Goal: Information Seeking & Learning: Learn about a topic

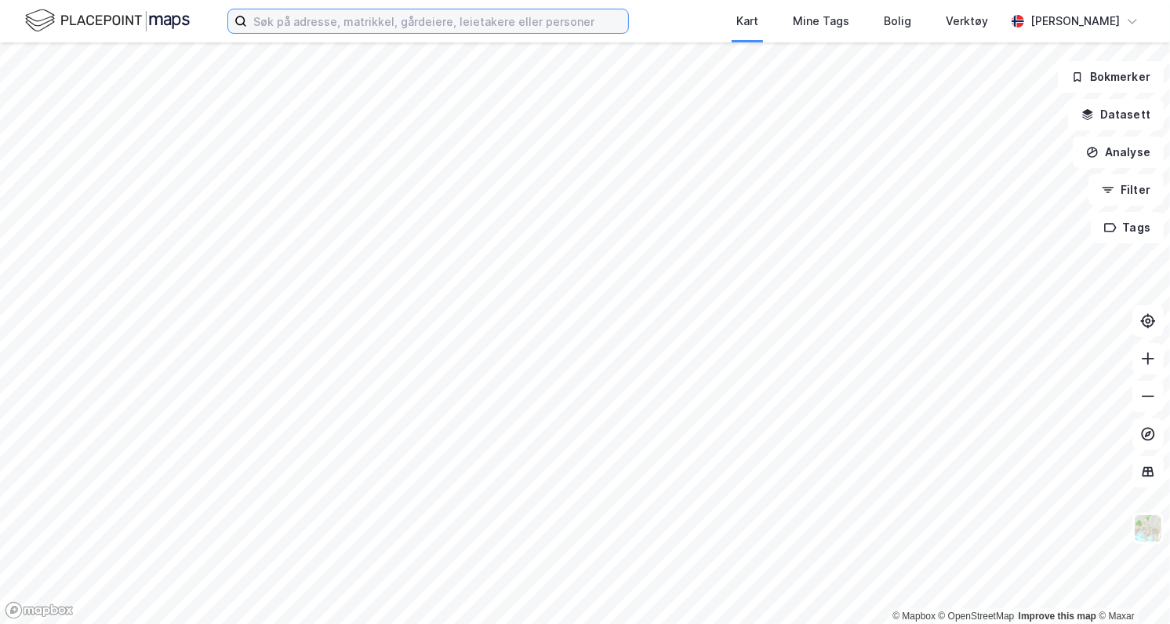
click at [504, 26] on input at bounding box center [437, 21] width 381 height 24
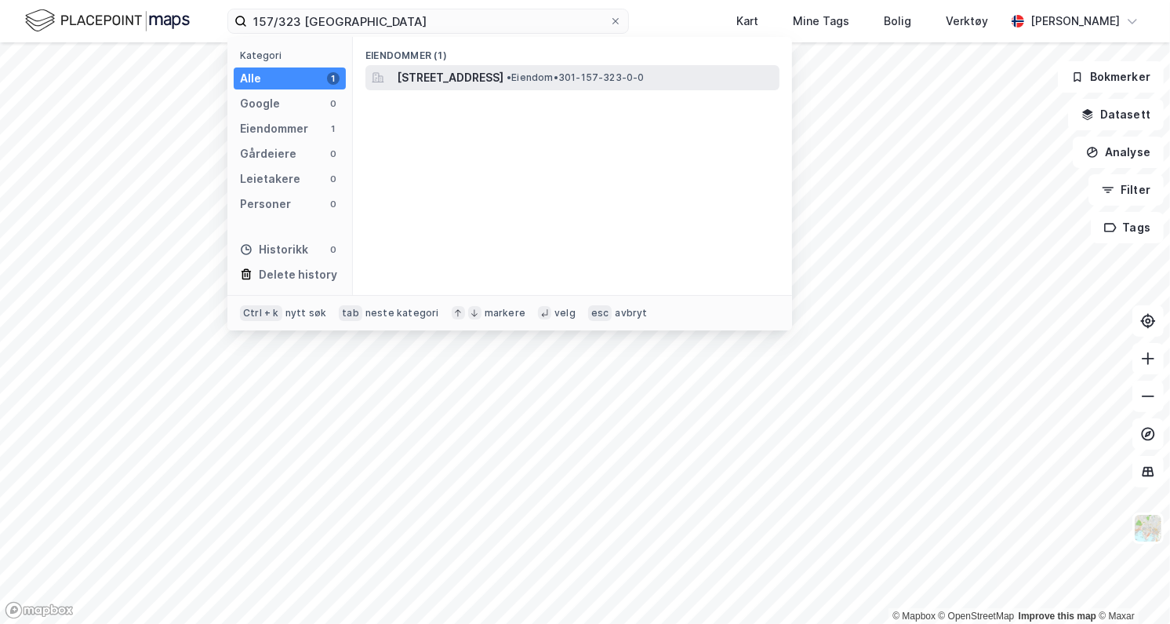
click at [601, 67] on div "Eiendommer (1) Nordseter terrasse 4A, 1163, OSLO, OSLO • Eiendom • 301-157-323-…" at bounding box center [572, 166] width 439 height 258
drag, startPoint x: 601, startPoint y: 67, endPoint x: 531, endPoint y: 73, distance: 70.0
click at [504, 73] on span "Nordseter terrasse 4A, 1163, OSLO, OSLO" at bounding box center [450, 77] width 107 height 19
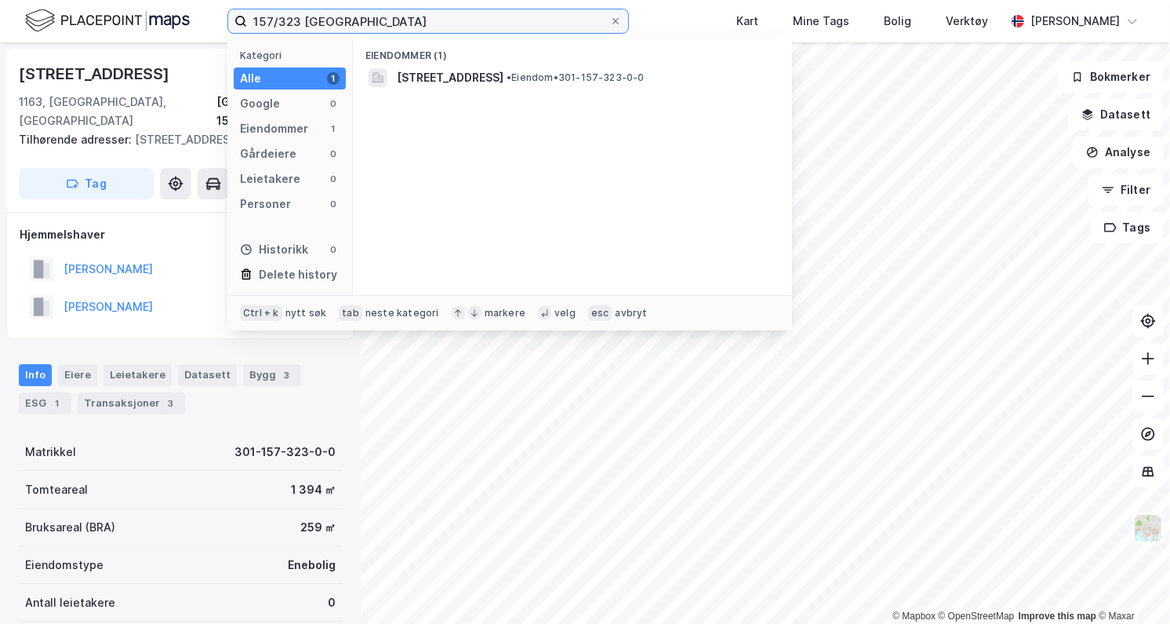
click at [412, 20] on input "157/323 oslo" at bounding box center [428, 21] width 362 height 24
drag, startPoint x: 412, startPoint y: 20, endPoint x: 206, endPoint y: 22, distance: 205.5
click at [206, 22] on div "157/323 oslo Kategori Alle 1 Google 0 Eiendommer 1 Gårdeiere 0 Leietakere 0 Per…" at bounding box center [585, 21] width 1170 height 42
click at [351, 37] on div "Kategori Alle 1 Google 0 Eiendommer 1 Gårdeiere 0 Leietakere 0 Personer 0 Histo…" at bounding box center [289, 166] width 125 height 258
click at [332, 30] on input "157/323 oslo" at bounding box center [428, 21] width 362 height 24
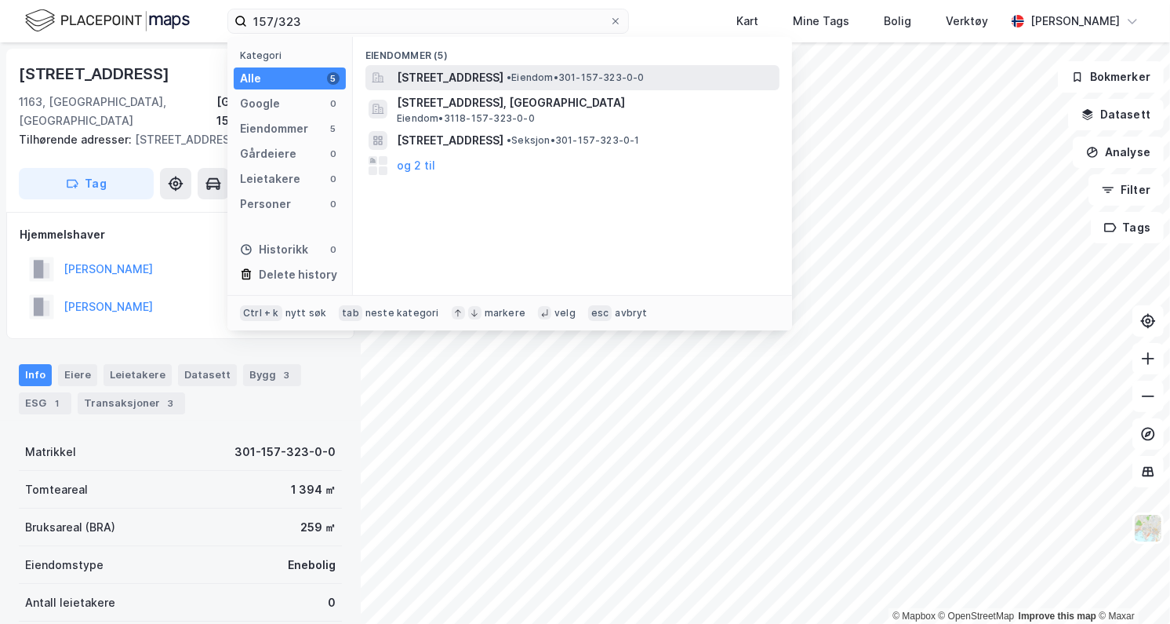
click at [409, 79] on span "Nordseter terrasse 4A, 1163, OSLO, OSLO" at bounding box center [450, 77] width 107 height 19
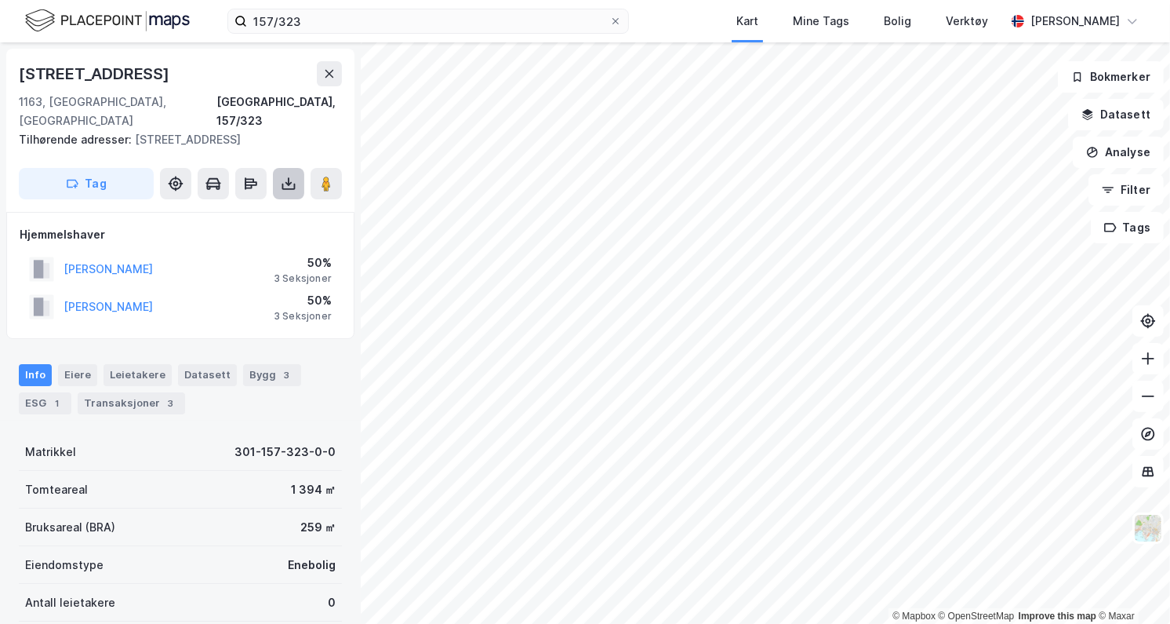
click at [281, 185] on icon at bounding box center [289, 184] width 16 height 16
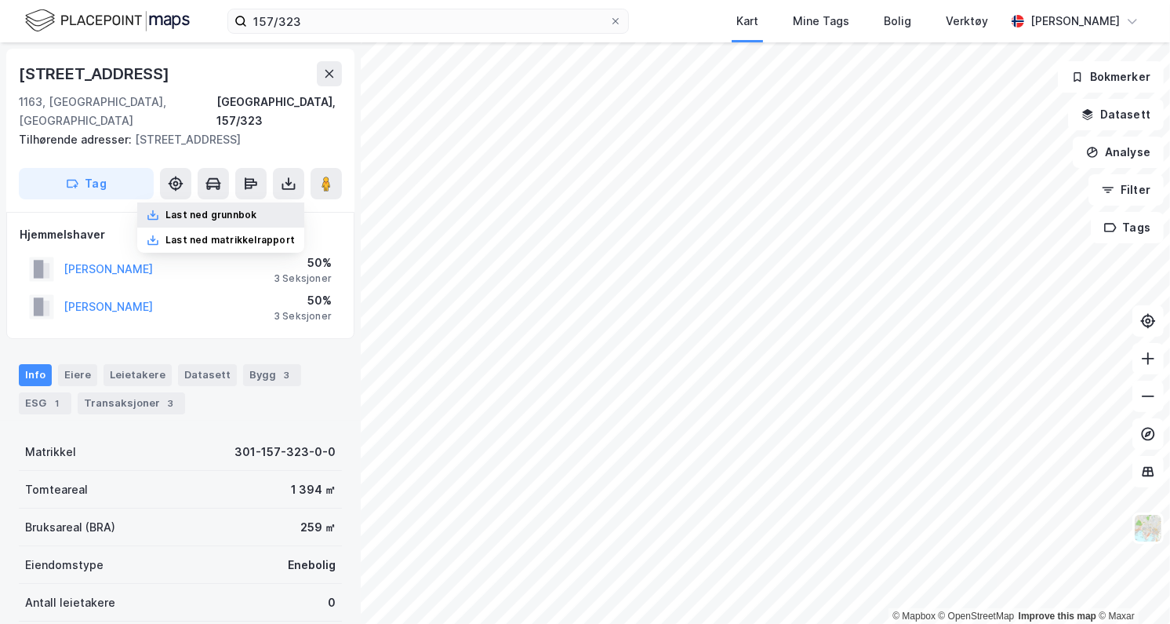
click at [235, 209] on div "Last ned grunnbok" at bounding box center [210, 215] width 91 height 13
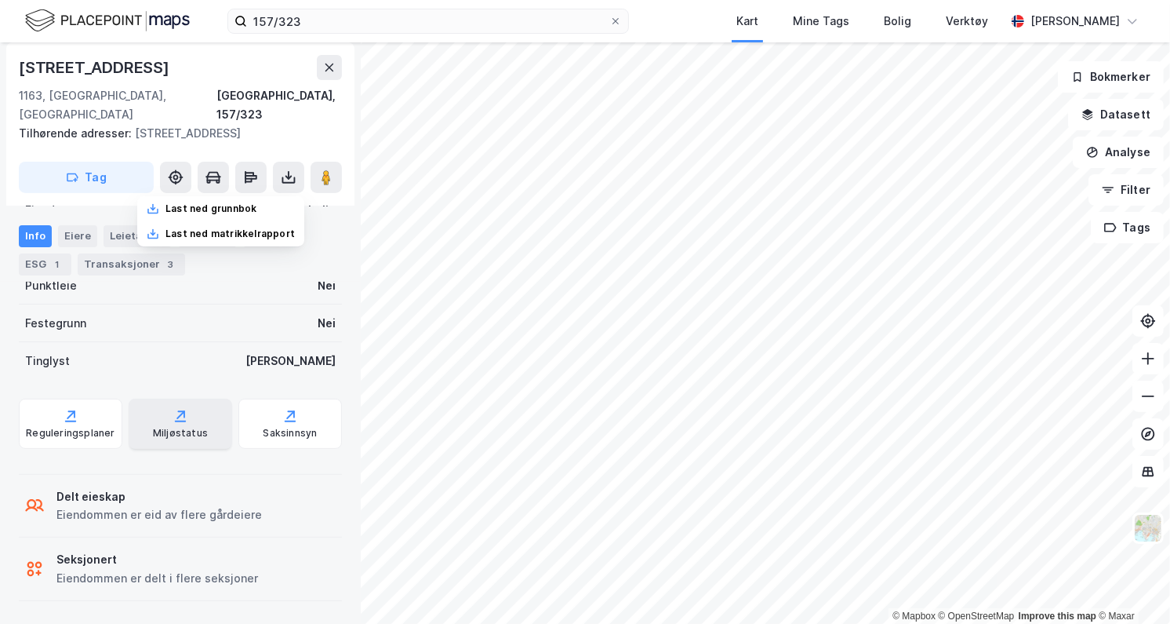
scroll to position [356, 0]
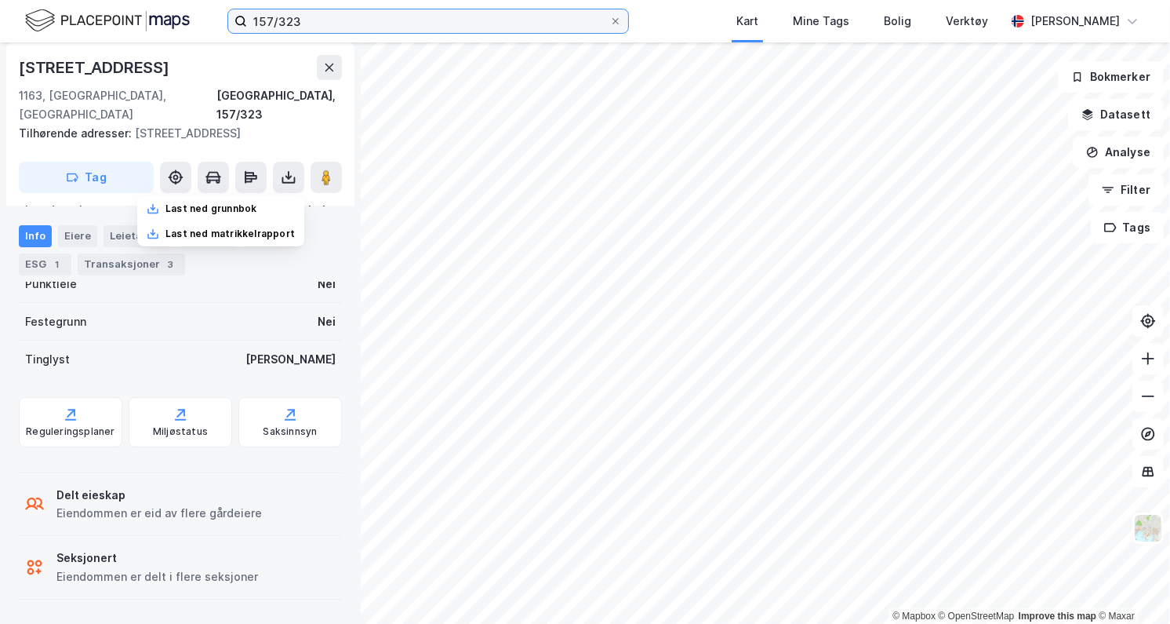
click at [323, 27] on input "157/323" at bounding box center [428, 21] width 362 height 24
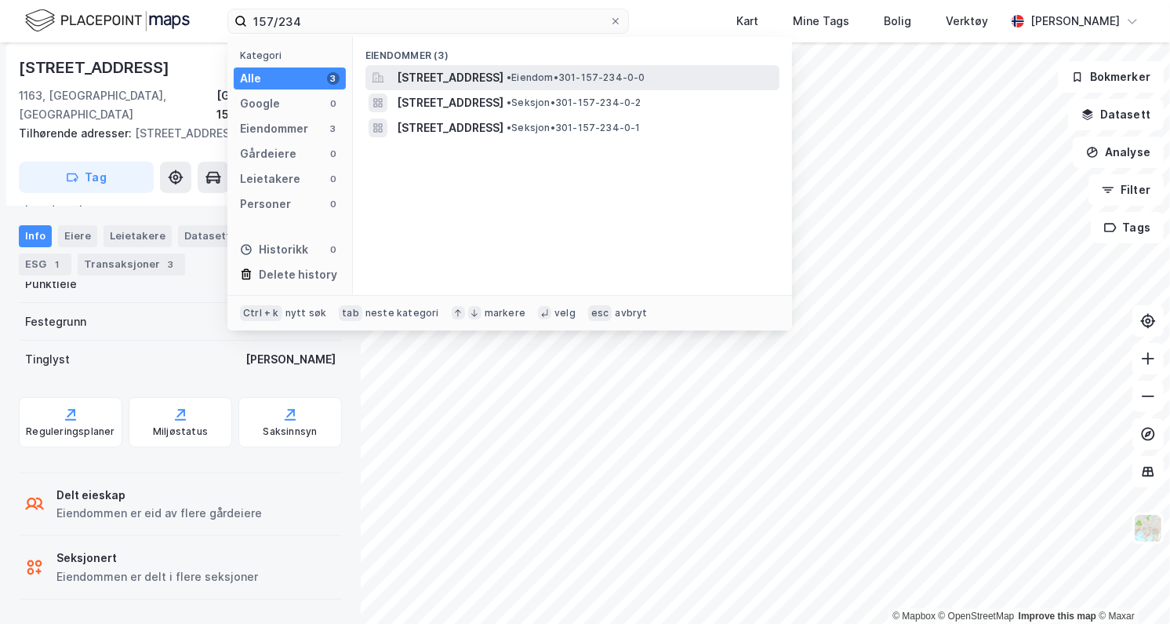
click at [420, 81] on span "Holtveien 32A, 1177, OSLO, OSLO" at bounding box center [450, 77] width 107 height 19
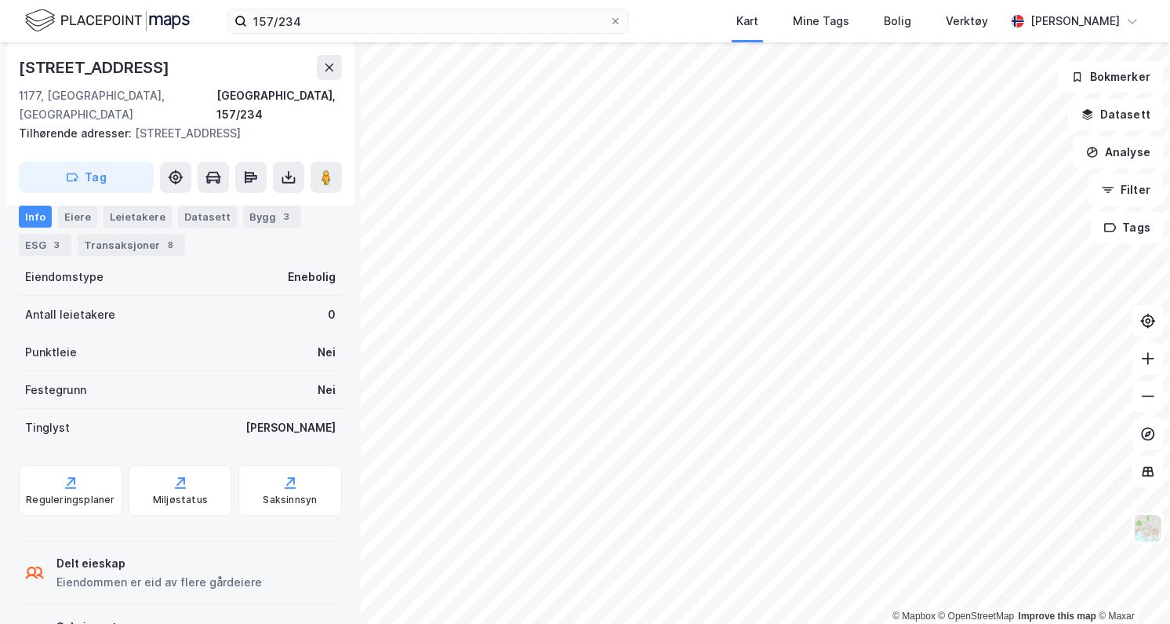
scroll to position [406, 0]
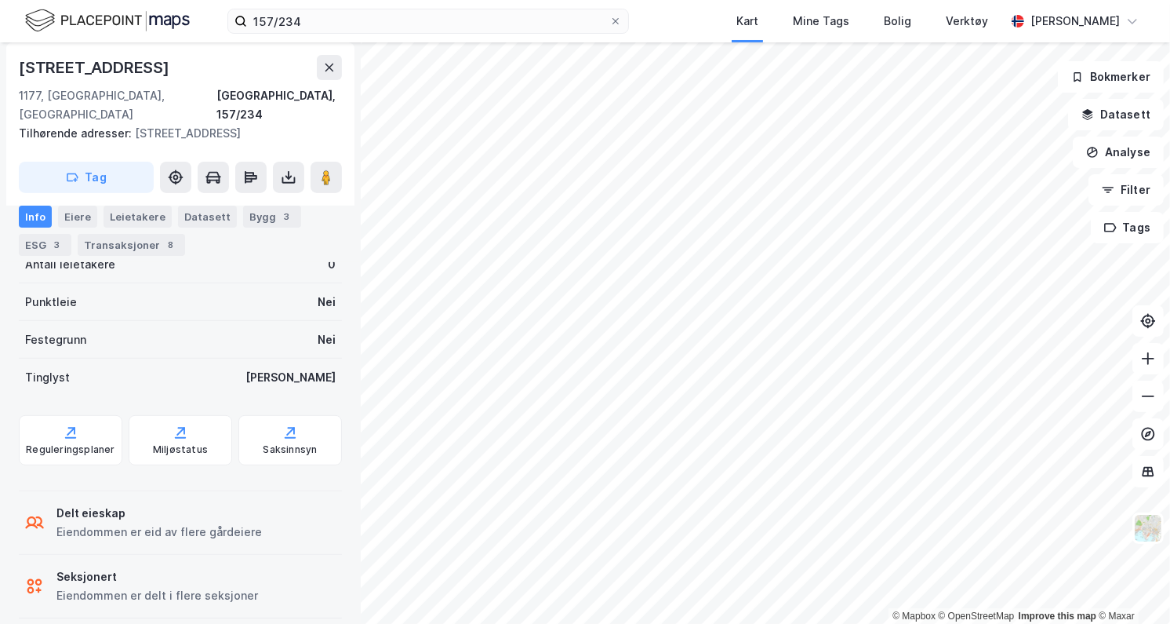
click at [83, 567] on div "Seksjonert" at bounding box center [157, 576] width 202 height 19
click at [81, 223] on div "Eiere" at bounding box center [77, 216] width 39 height 22
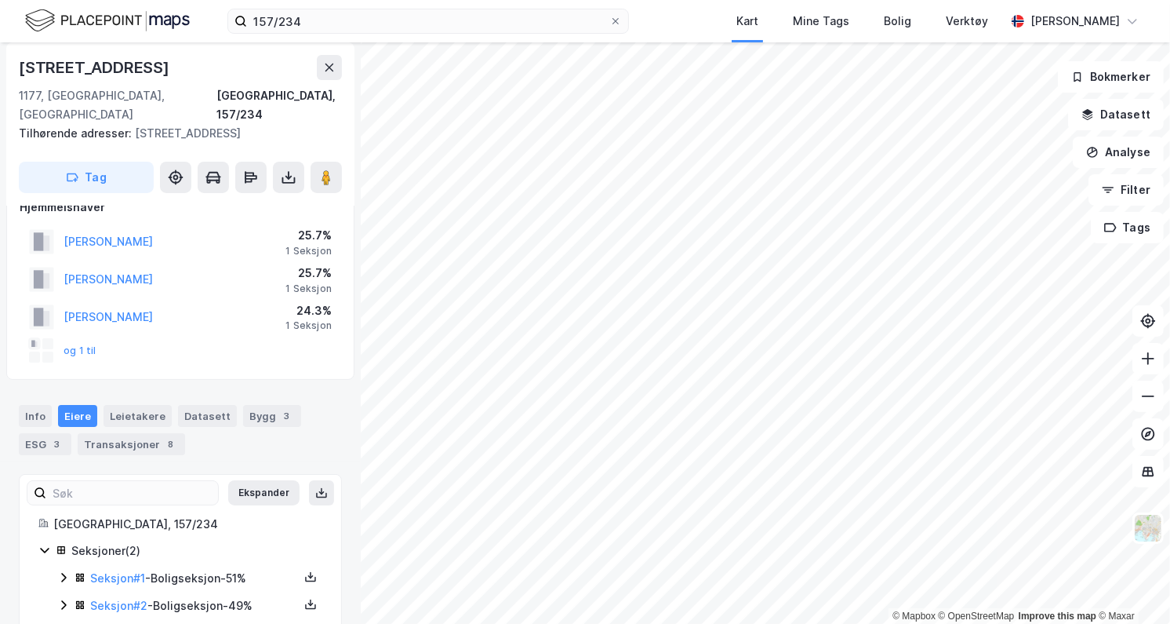
scroll to position [40, 0]
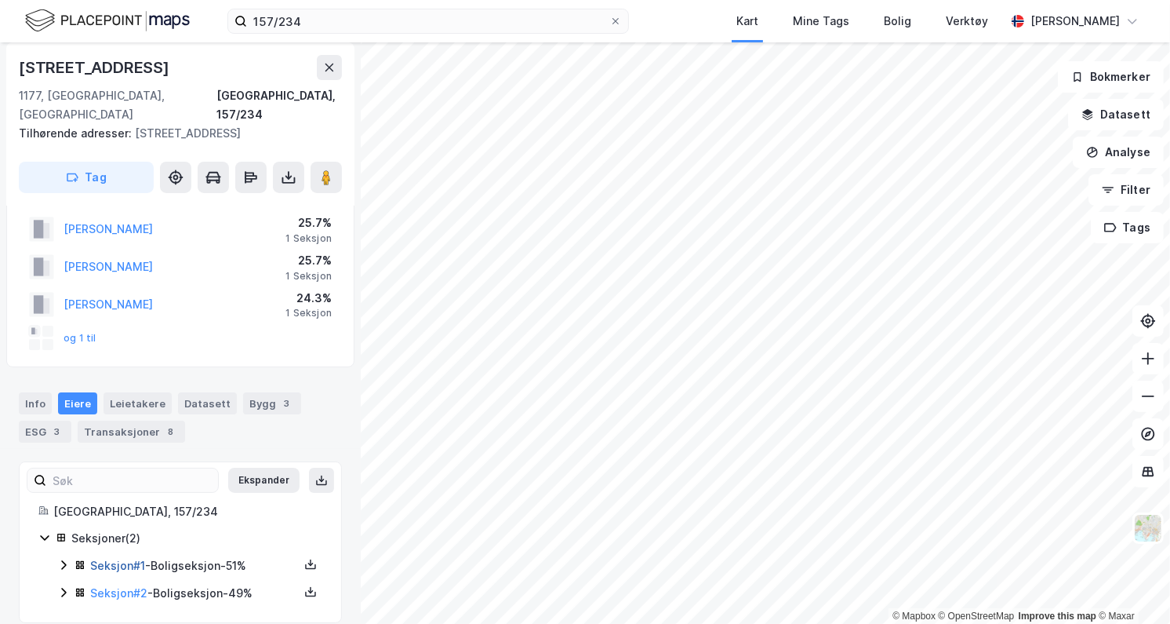
click at [118, 558] on link "Seksjon # 1" at bounding box center [117, 564] width 55 height 13
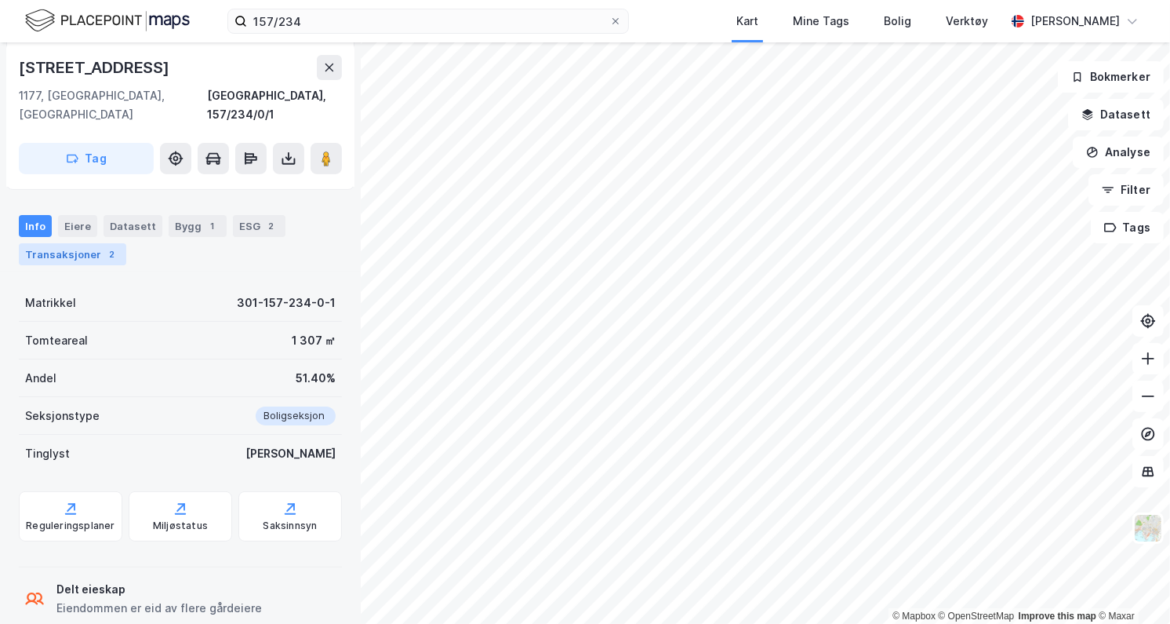
scroll to position [259, 0]
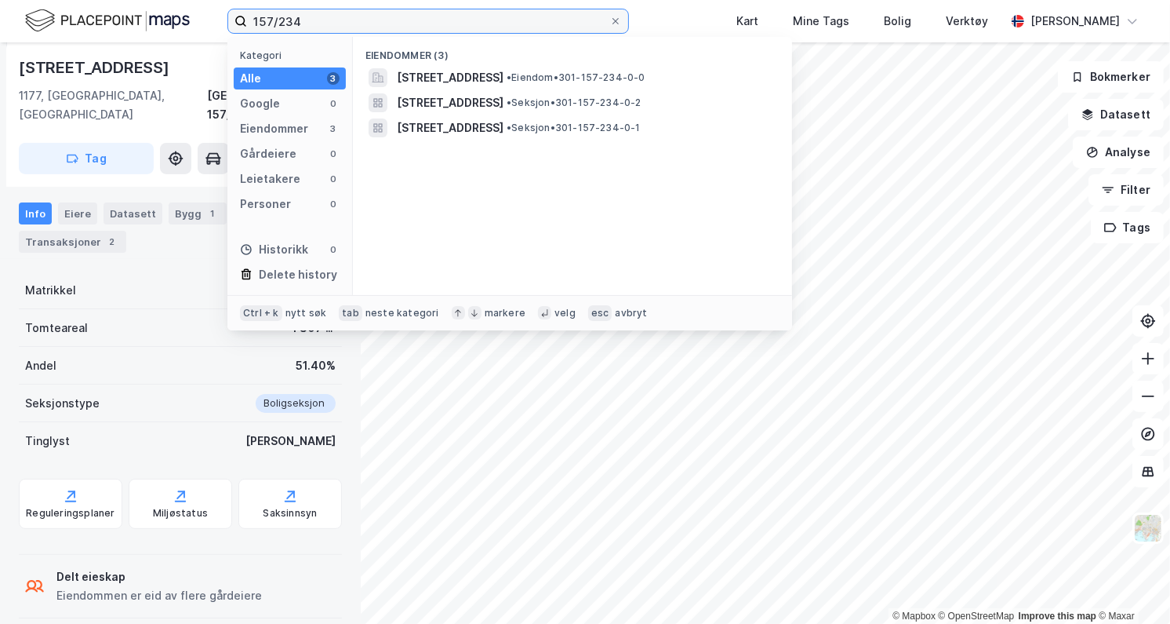
click at [271, 19] on input "157/234" at bounding box center [428, 21] width 362 height 24
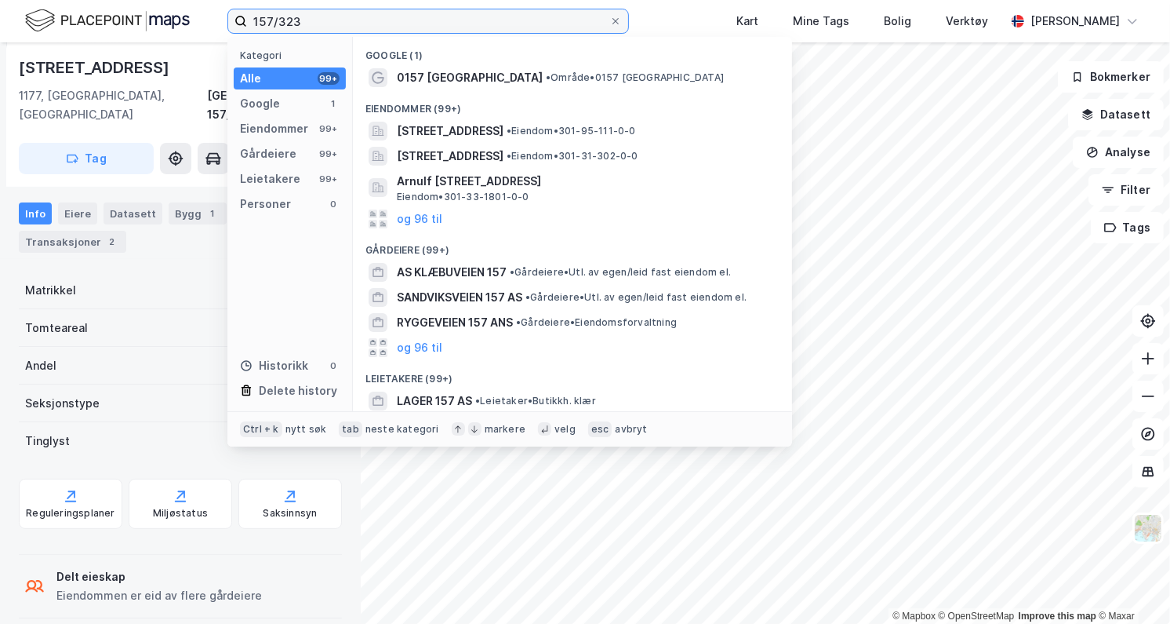
type input "157/323"
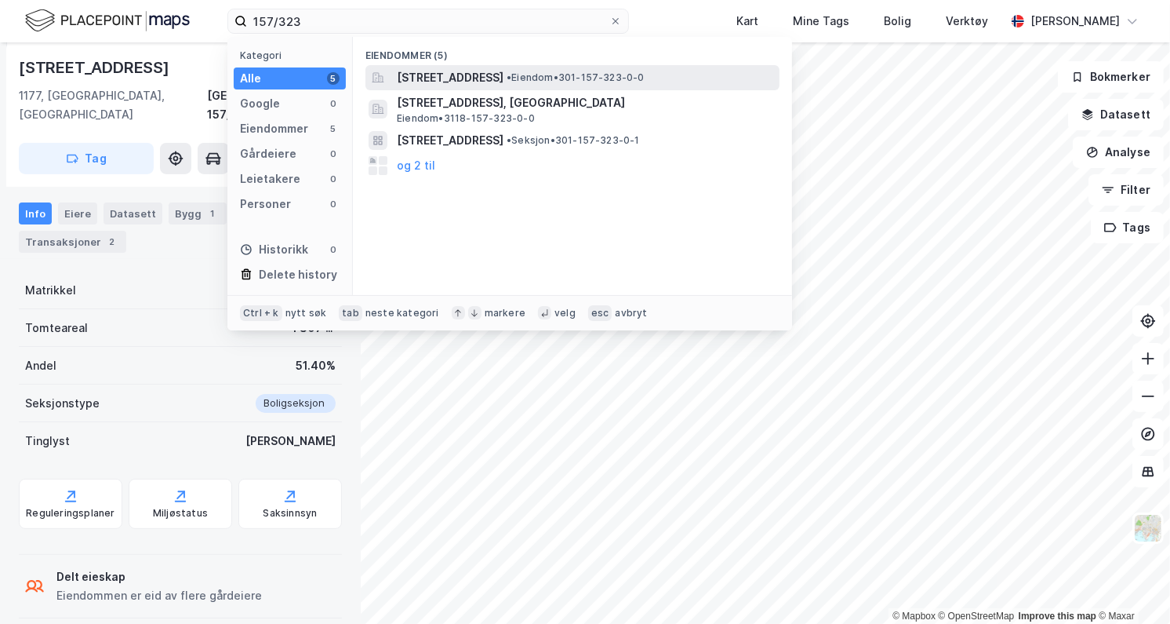
click at [456, 67] on div "Nordseter terrasse 4A, 1163, OSLO, OSLO • Eiendom • 301-157-323-0-0" at bounding box center [572, 77] width 414 height 25
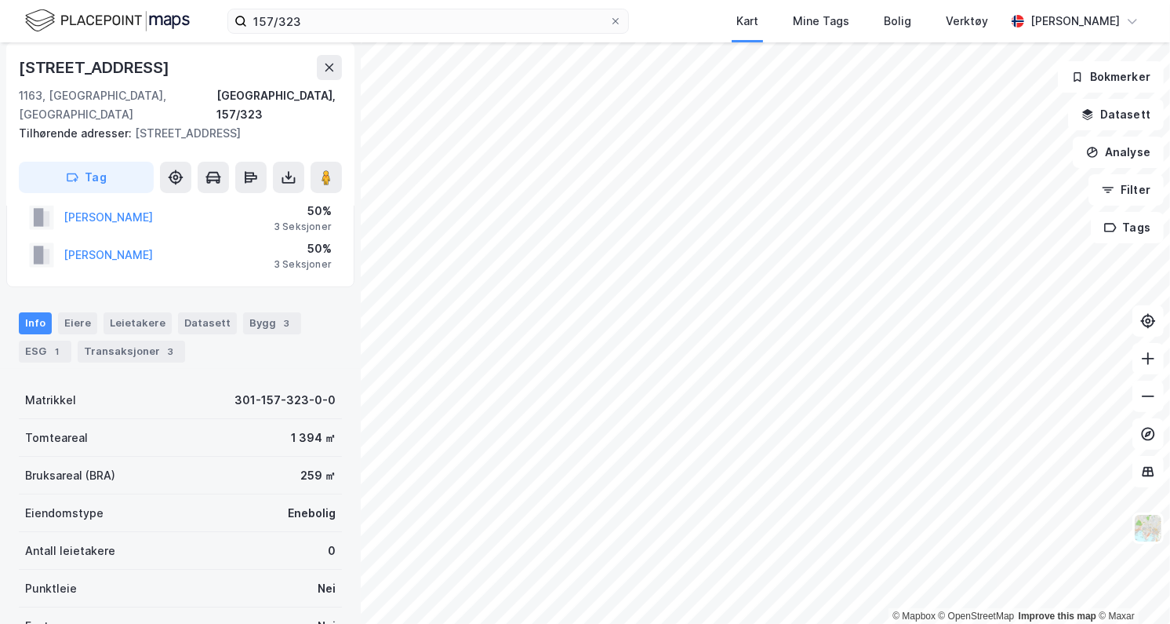
scroll to position [8, 0]
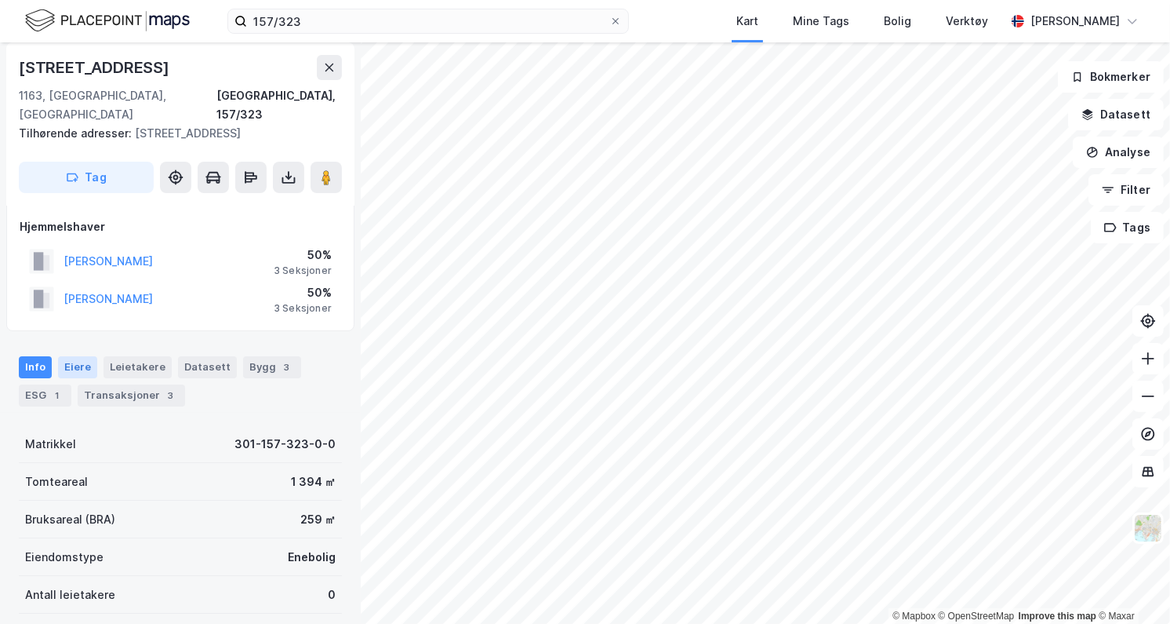
click at [60, 362] on div "Eiere" at bounding box center [77, 367] width 39 height 22
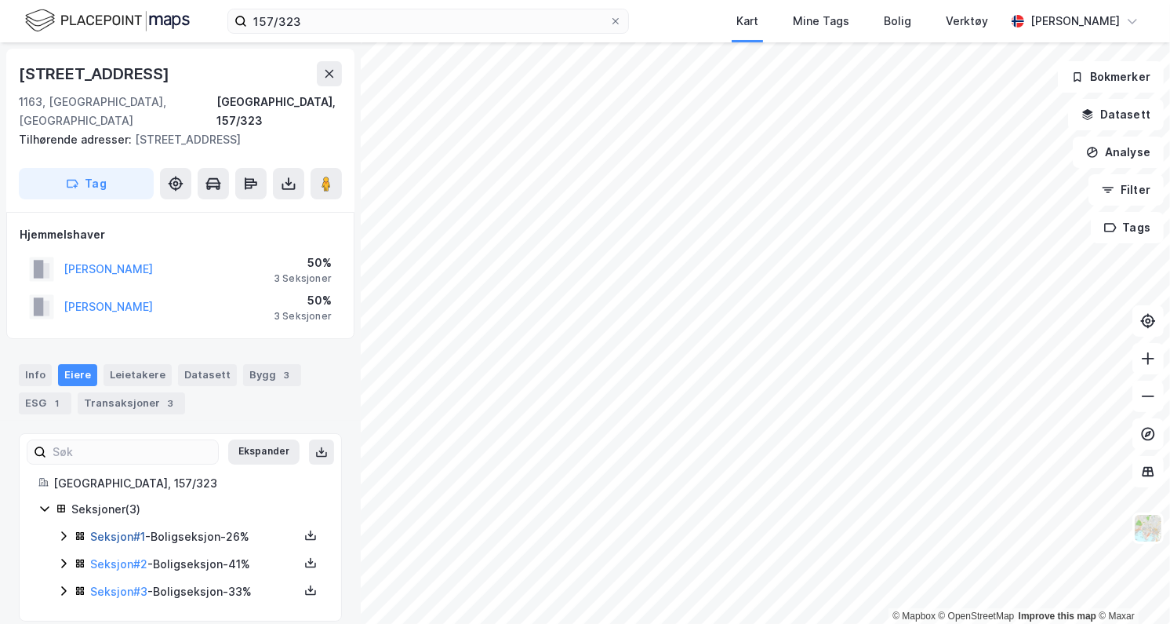
click at [110, 540] on link "Seksjon # 1" at bounding box center [117, 535] width 55 height 13
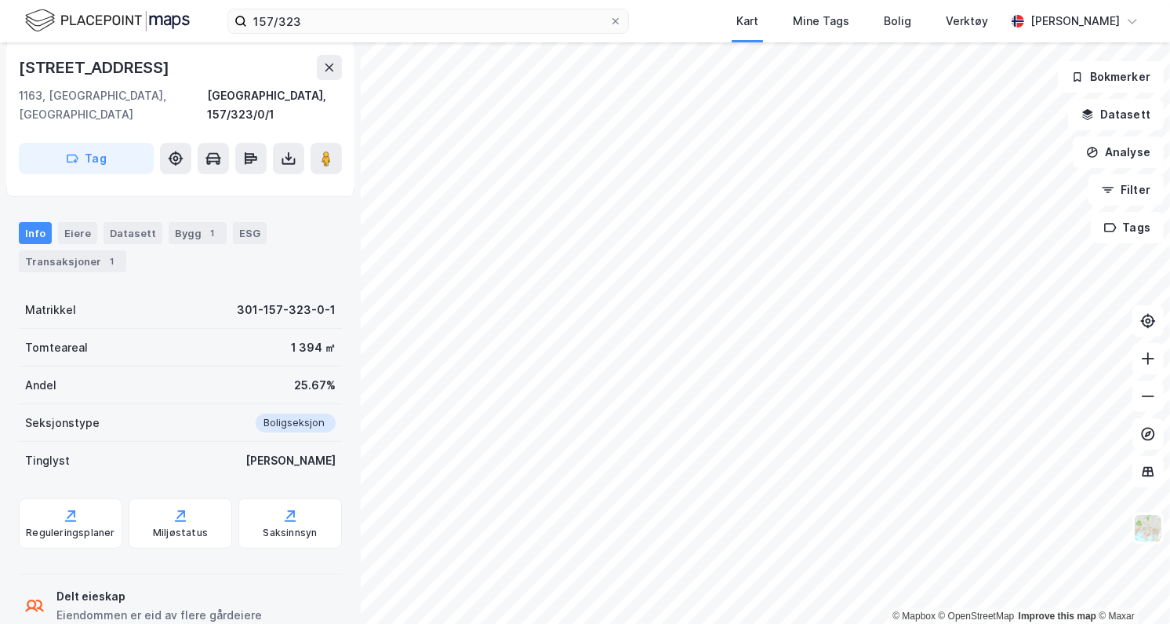
scroll to position [259, 0]
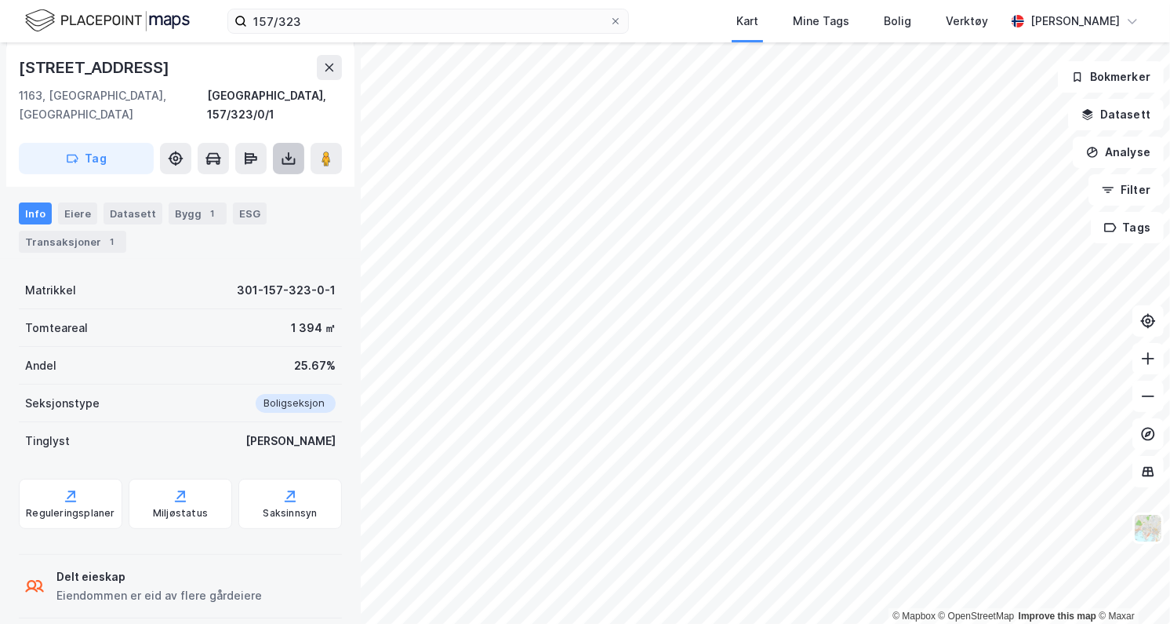
click at [285, 151] on icon at bounding box center [289, 159] width 16 height 16
click at [232, 184] on div "Last ned grunnbok" at bounding box center [210, 190] width 91 height 13
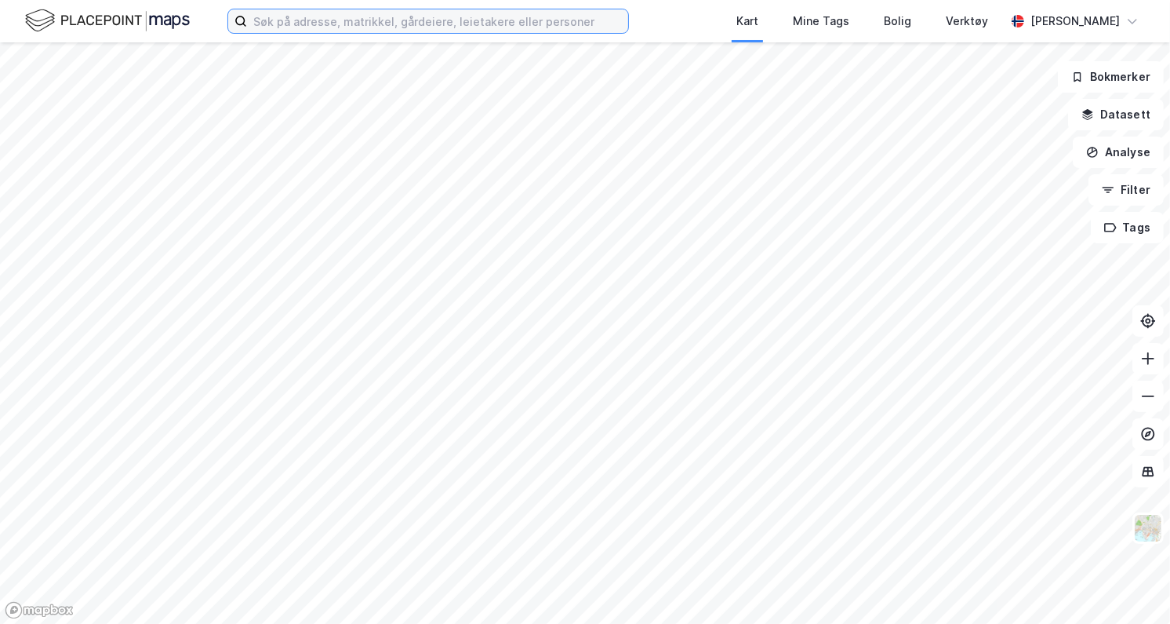
click at [475, 18] on input at bounding box center [437, 21] width 381 height 24
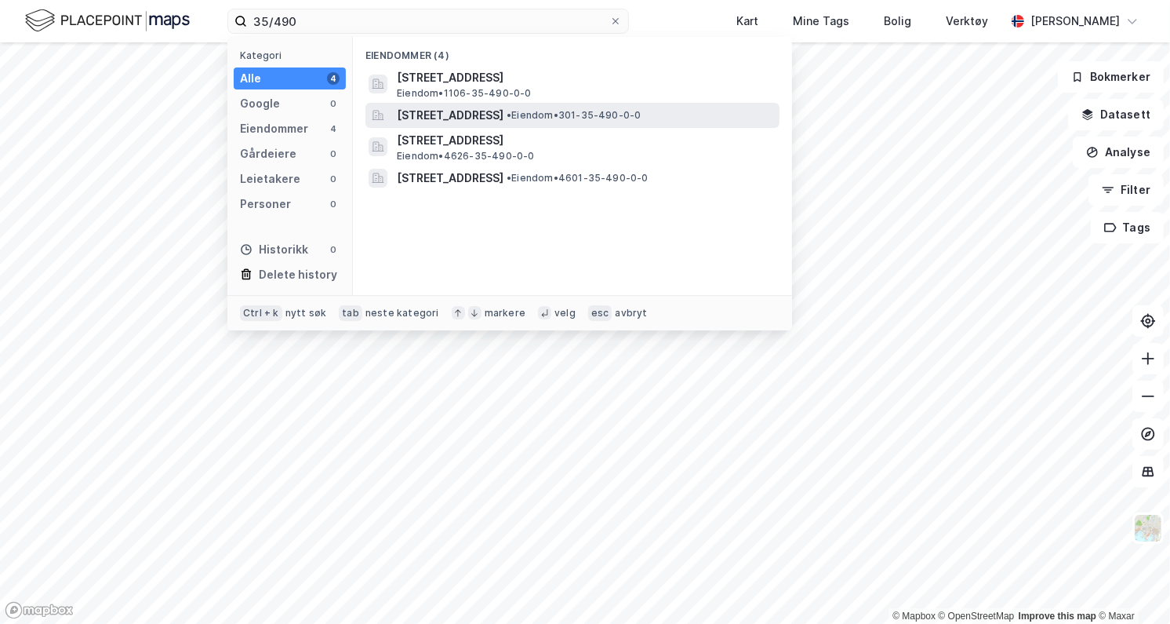
click at [453, 107] on span "Grimelundshaugen 13, 0374, OSLO, OSLO" at bounding box center [450, 115] width 107 height 19
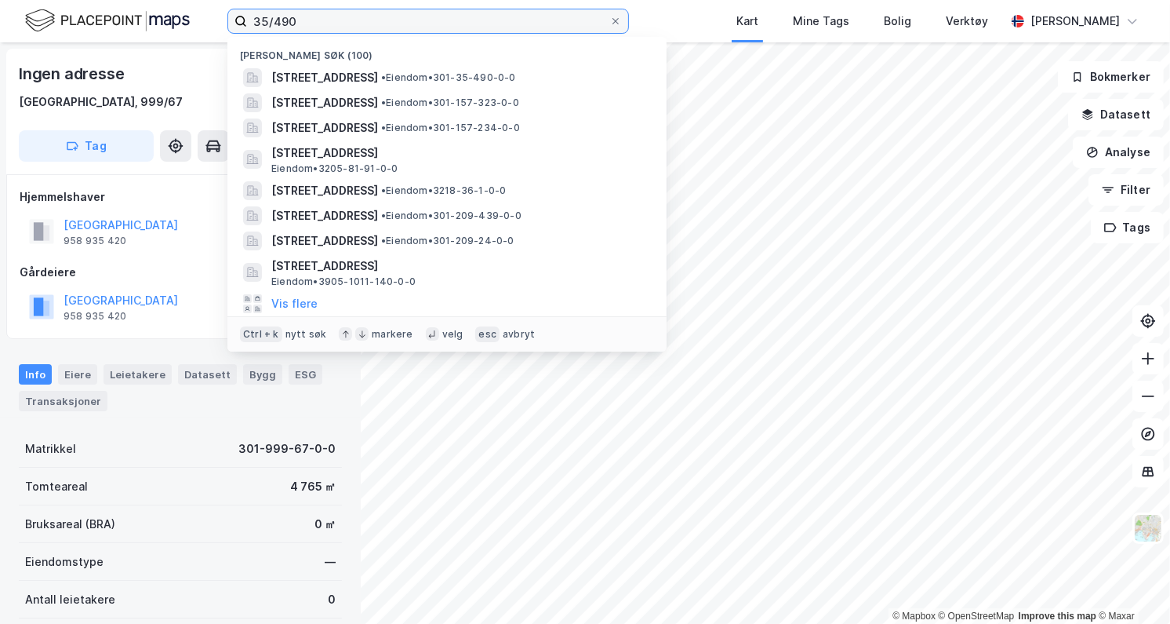
drag, startPoint x: 251, startPoint y: 22, endPoint x: 262, endPoint y: 21, distance: 11.0
click at [253, 22] on input "35/490" at bounding box center [428, 21] width 362 height 24
drag, startPoint x: 325, startPoint y: 25, endPoint x: 213, endPoint y: 10, distance: 113.9
click at [213, 10] on div "35/490 Nylige søk (100) Grimelundshaugen 13, 0374, OSLO, OSLO • Eiendom • 301-3…" at bounding box center [585, 21] width 1170 height 42
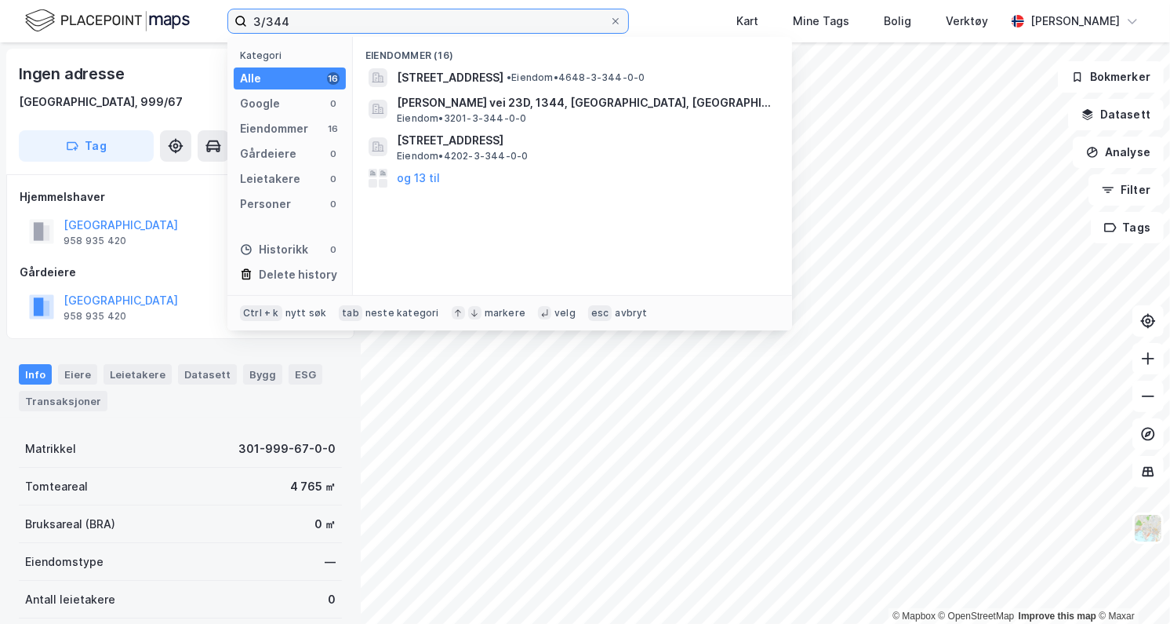
click at [284, 20] on input "3/344" at bounding box center [428, 21] width 362 height 24
type input "3"
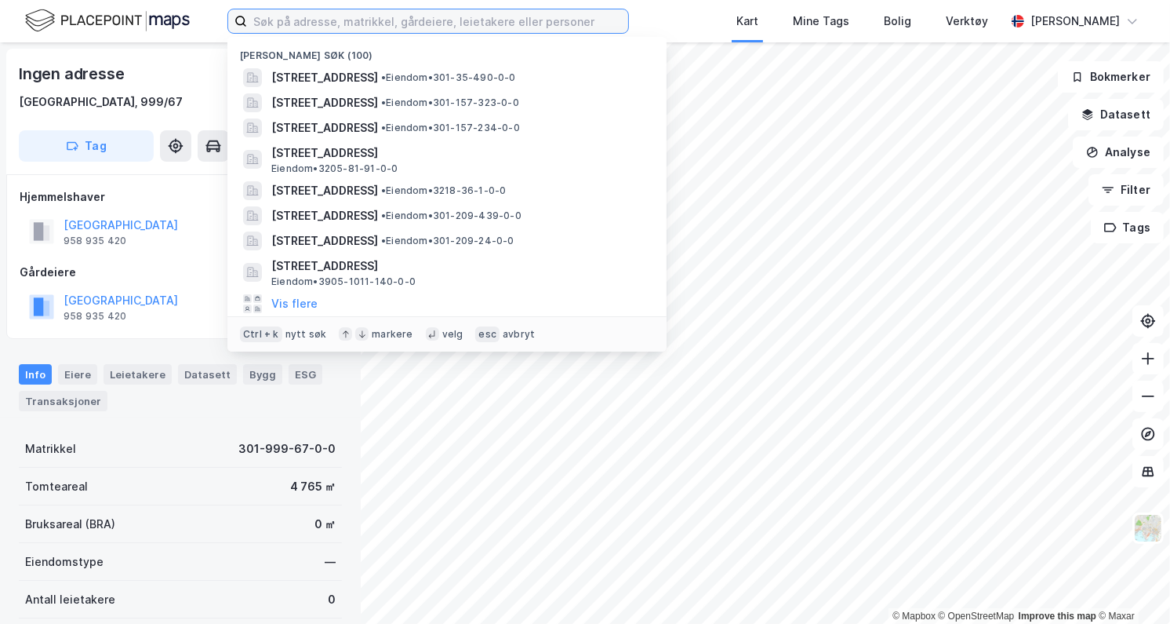
click at [264, 19] on input at bounding box center [437, 21] width 381 height 24
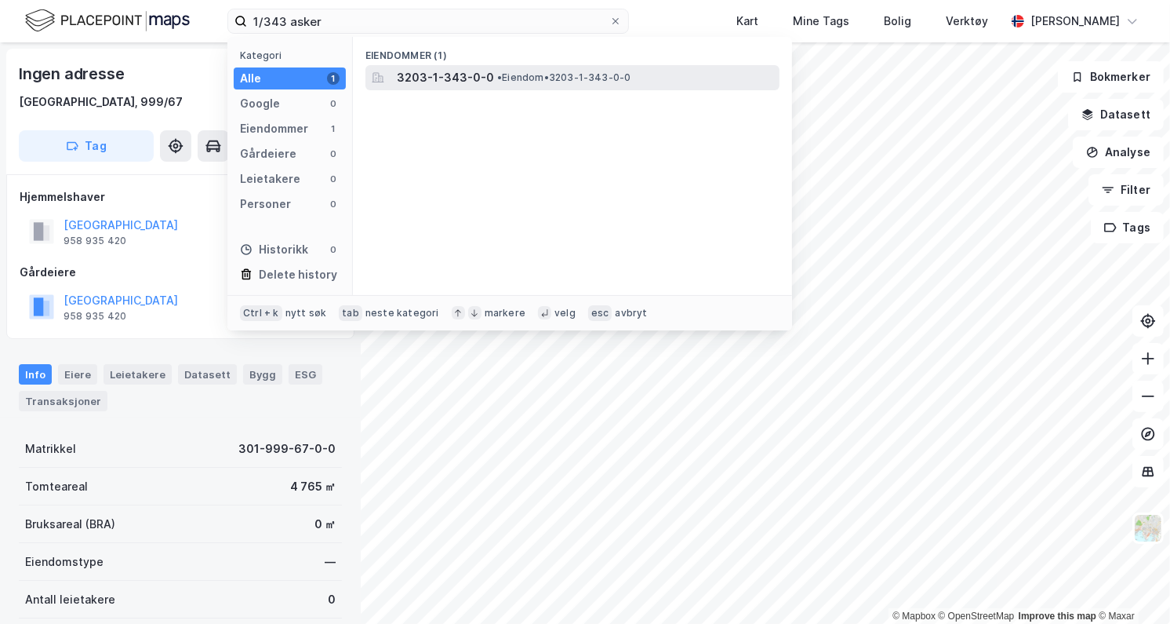
click at [426, 77] on span "3203-1-343-0-0" at bounding box center [445, 77] width 97 height 19
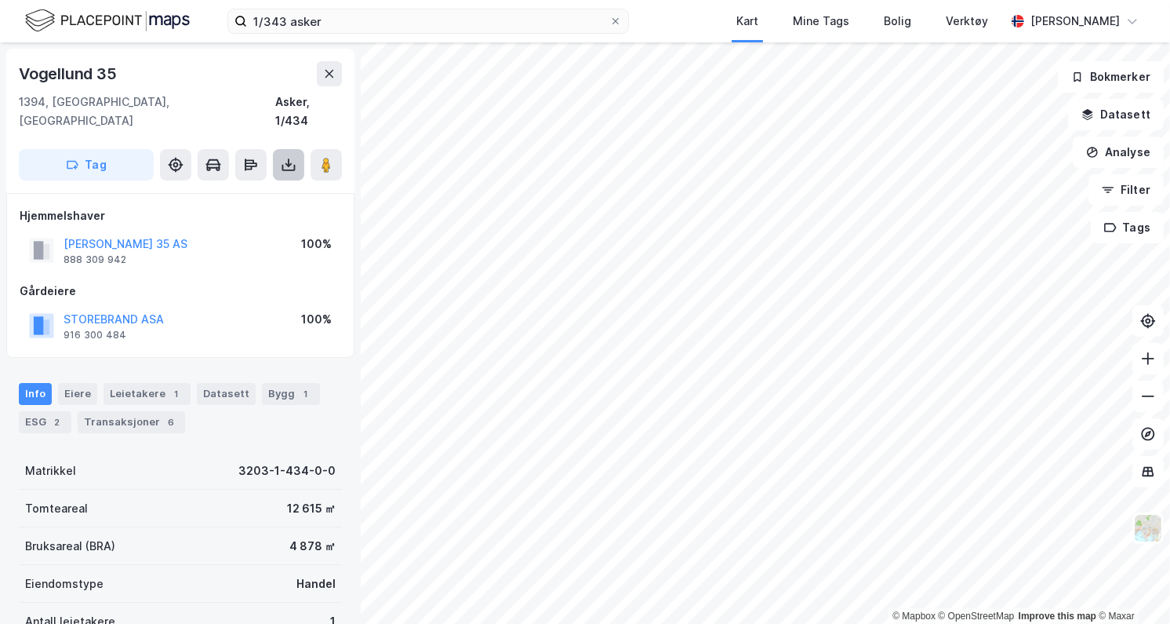
click at [285, 157] on icon at bounding box center [289, 165] width 16 height 16
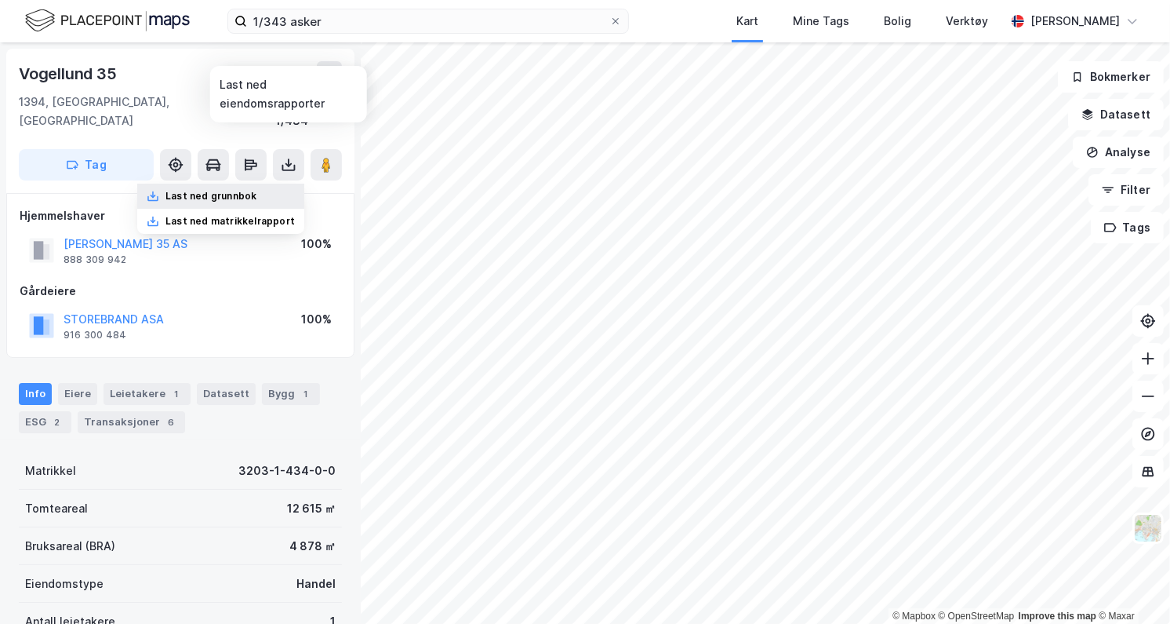
click at [218, 190] on div "Last ned grunnbok" at bounding box center [210, 196] width 91 height 13
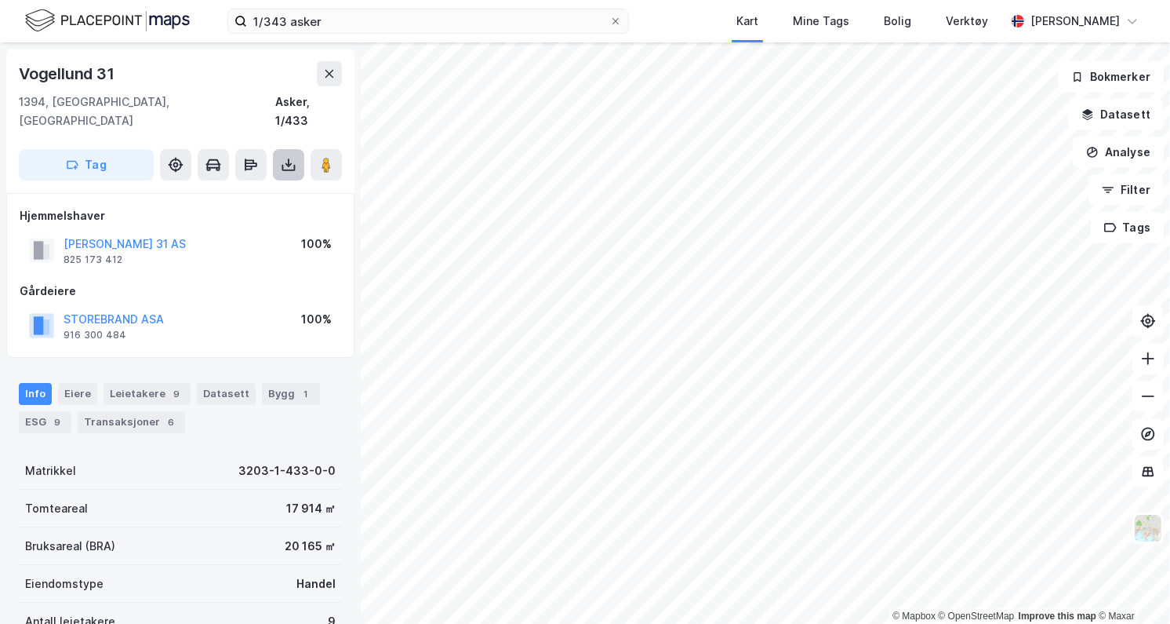
click at [281, 157] on icon at bounding box center [289, 165] width 16 height 16
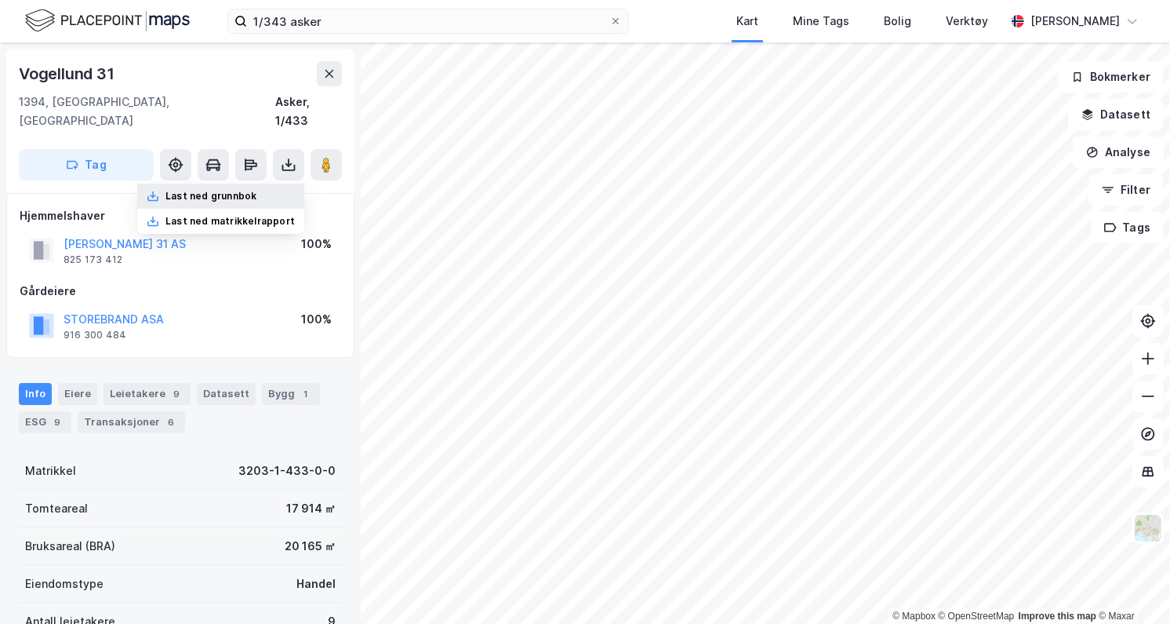
click at [256, 190] on div "Last ned grunnbok" at bounding box center [210, 196] width 91 height 13
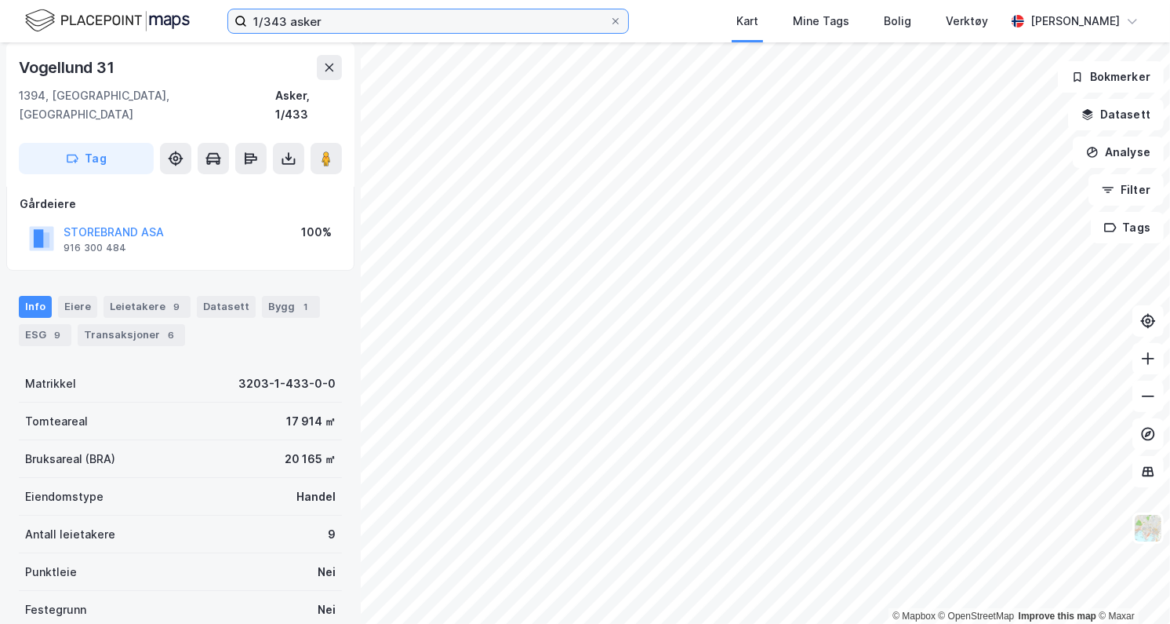
click at [294, 20] on input "1/343 asker" at bounding box center [428, 21] width 362 height 24
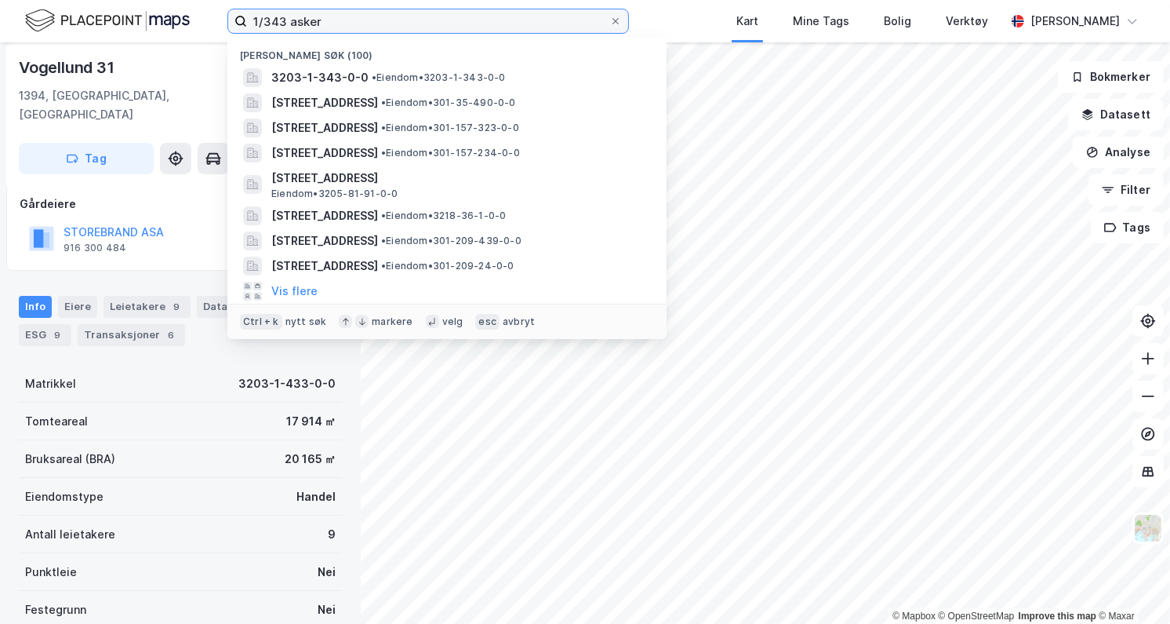
click at [294, 20] on input "1/343 asker" at bounding box center [428, 21] width 362 height 24
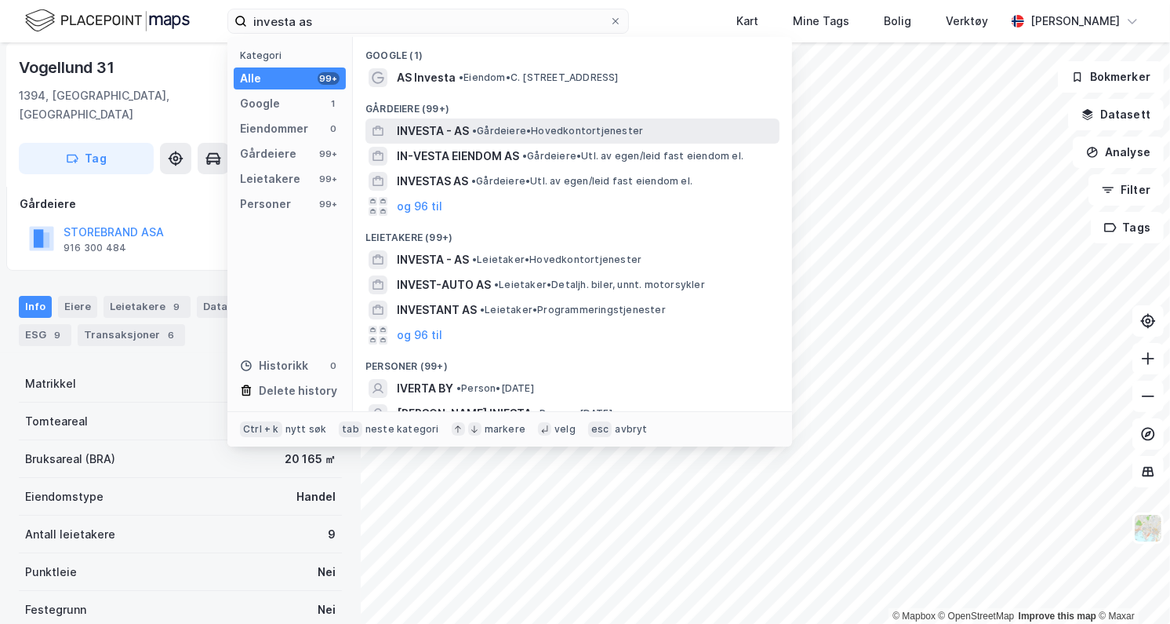
click at [432, 133] on span "INVESTA - AS" at bounding box center [433, 131] width 72 height 19
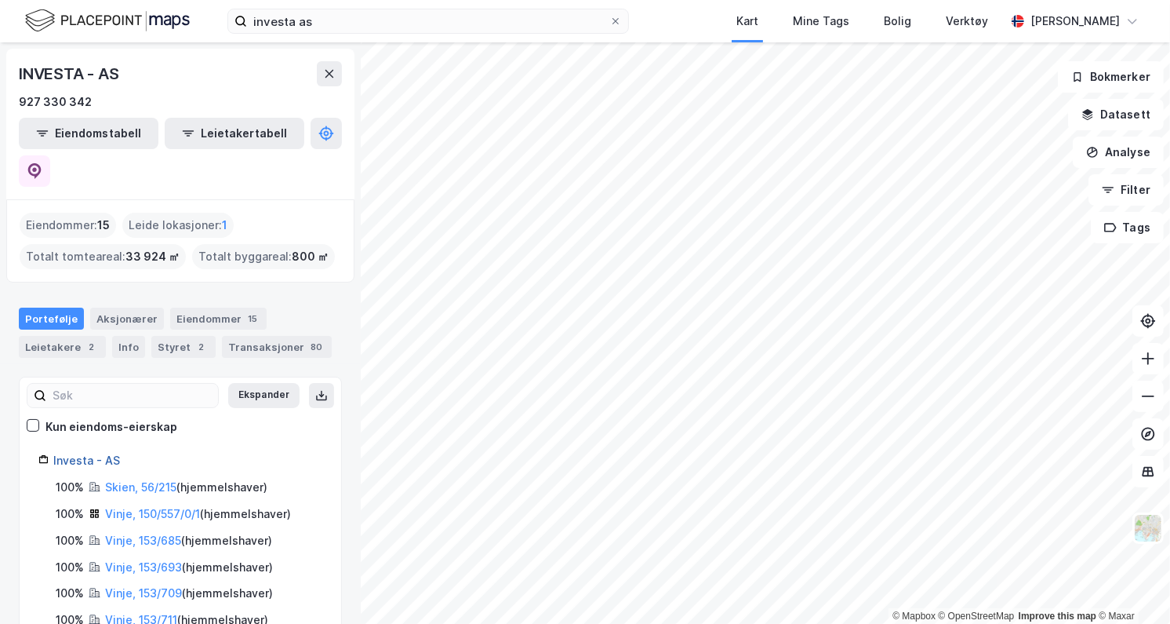
click at [74, 453] on link "Investa - AS" at bounding box center [86, 459] width 67 height 13
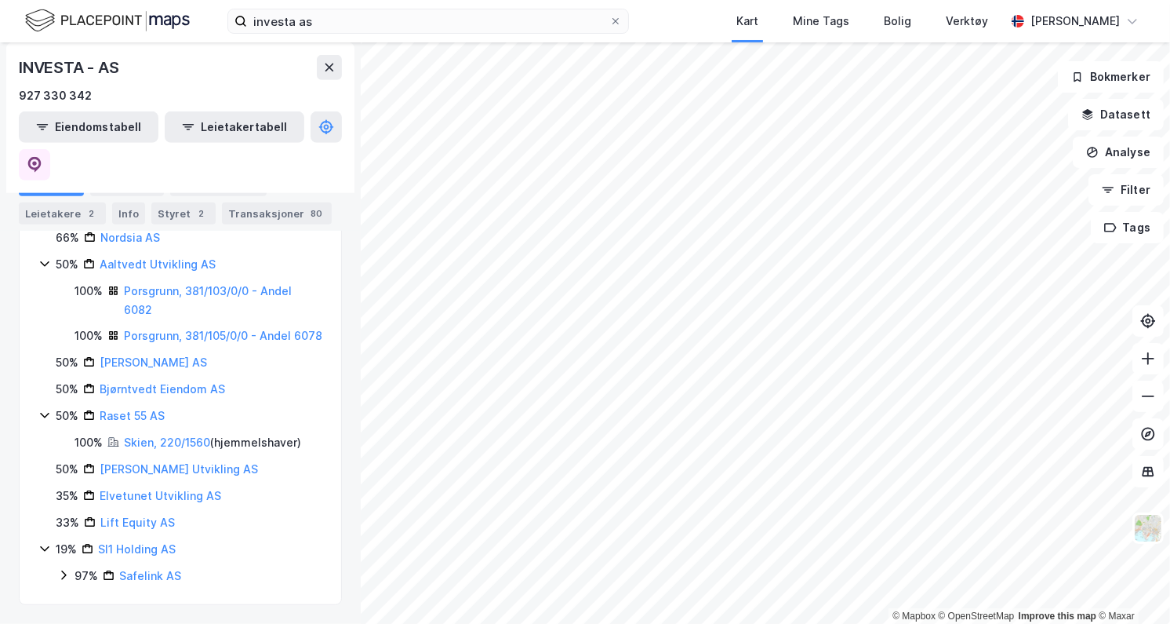
scroll to position [693, 0]
click at [257, 214] on div "Transaksjoner 80" at bounding box center [277, 213] width 110 height 22
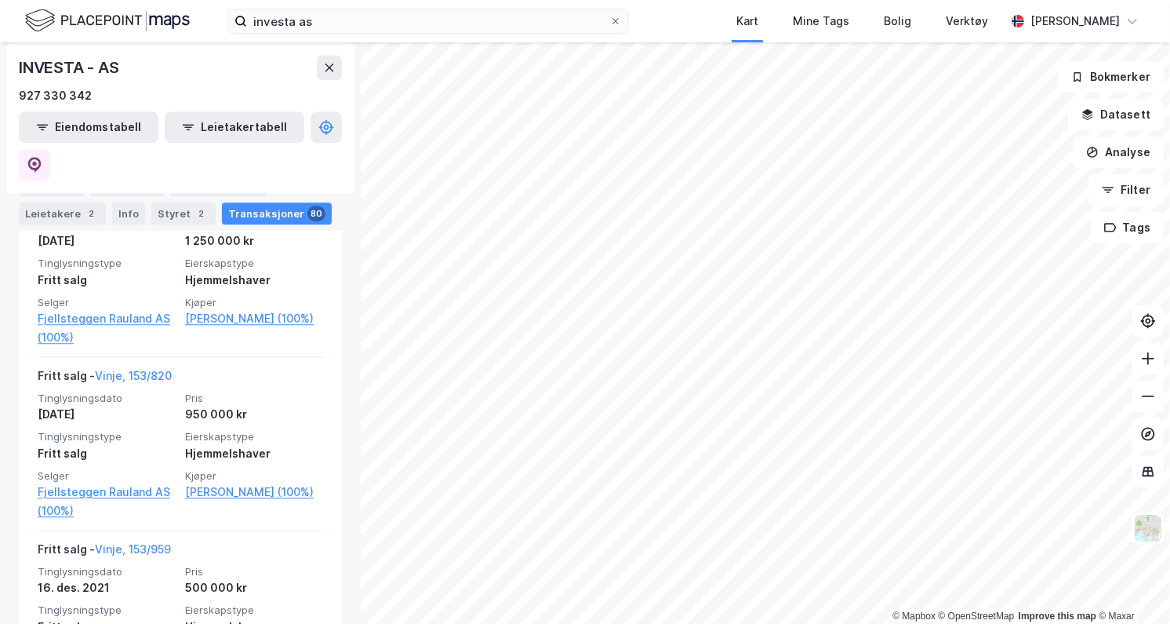
scroll to position [9412, 0]
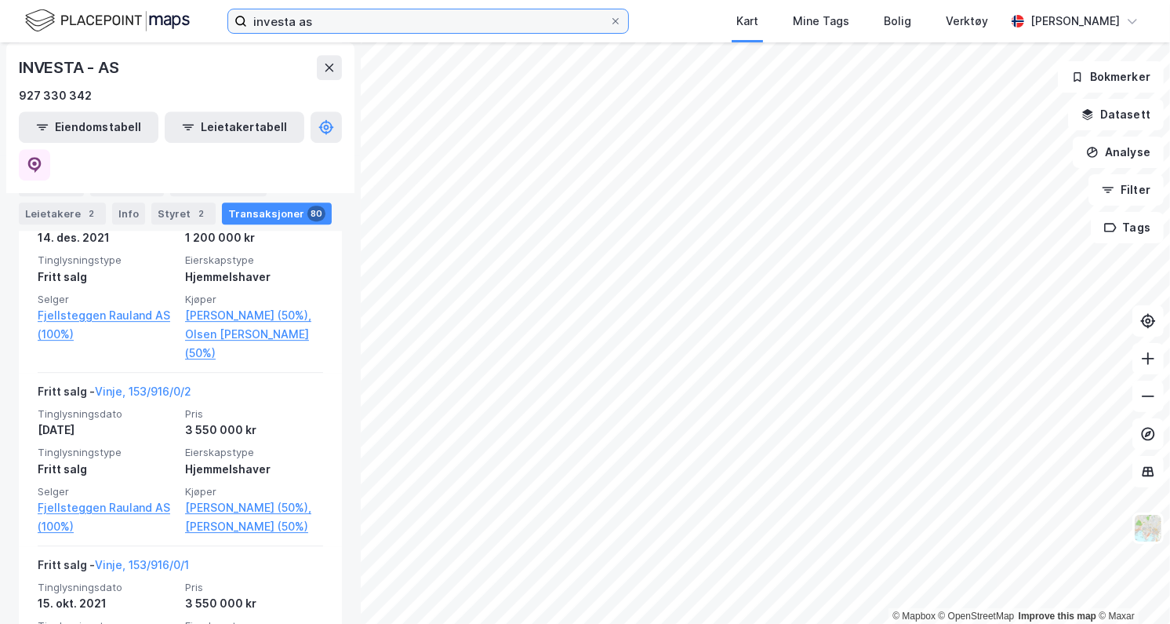
click at [287, 26] on input "investa as" at bounding box center [428, 21] width 362 height 24
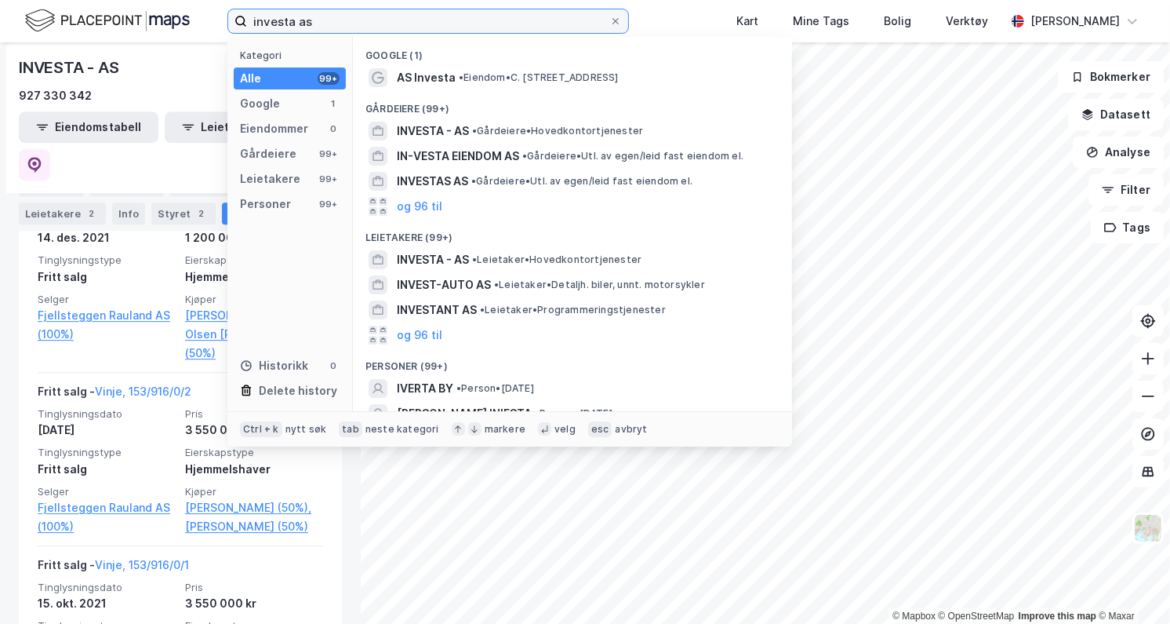
click at [287, 26] on input "investa as" at bounding box center [428, 21] width 362 height 24
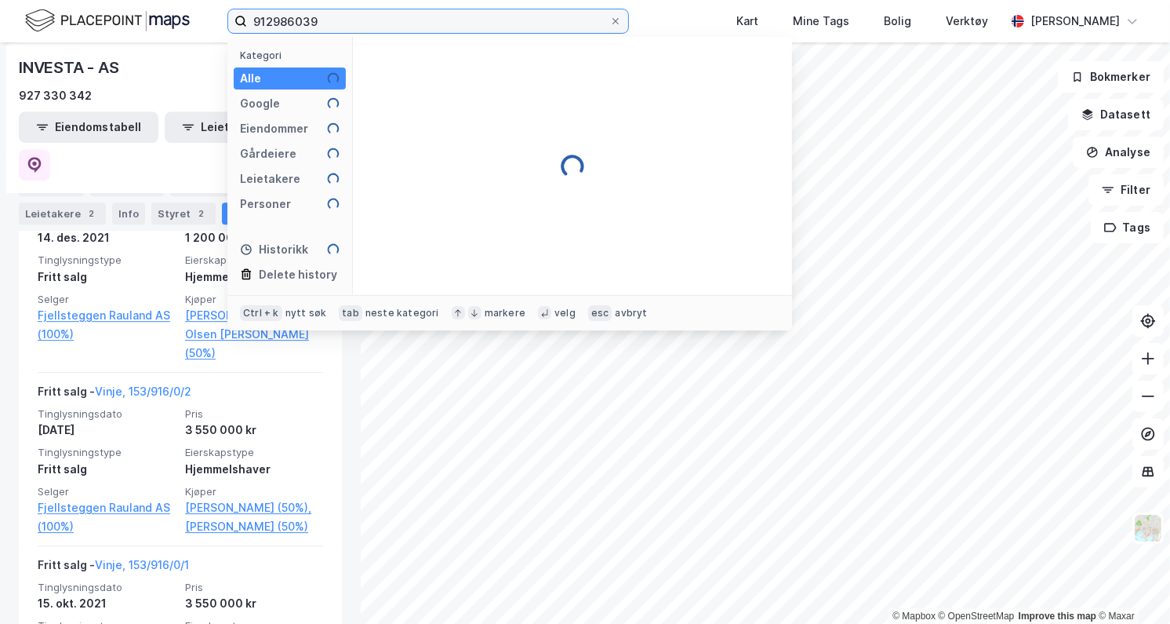
type input "912986039"
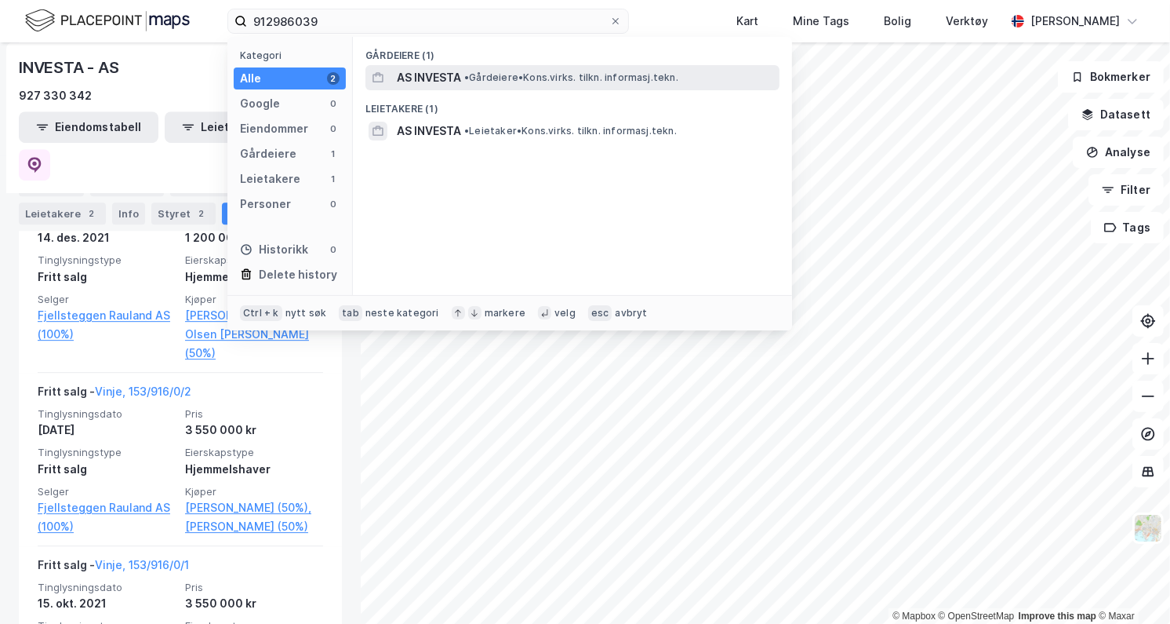
click at [429, 84] on span "AS INVESTA" at bounding box center [429, 77] width 64 height 19
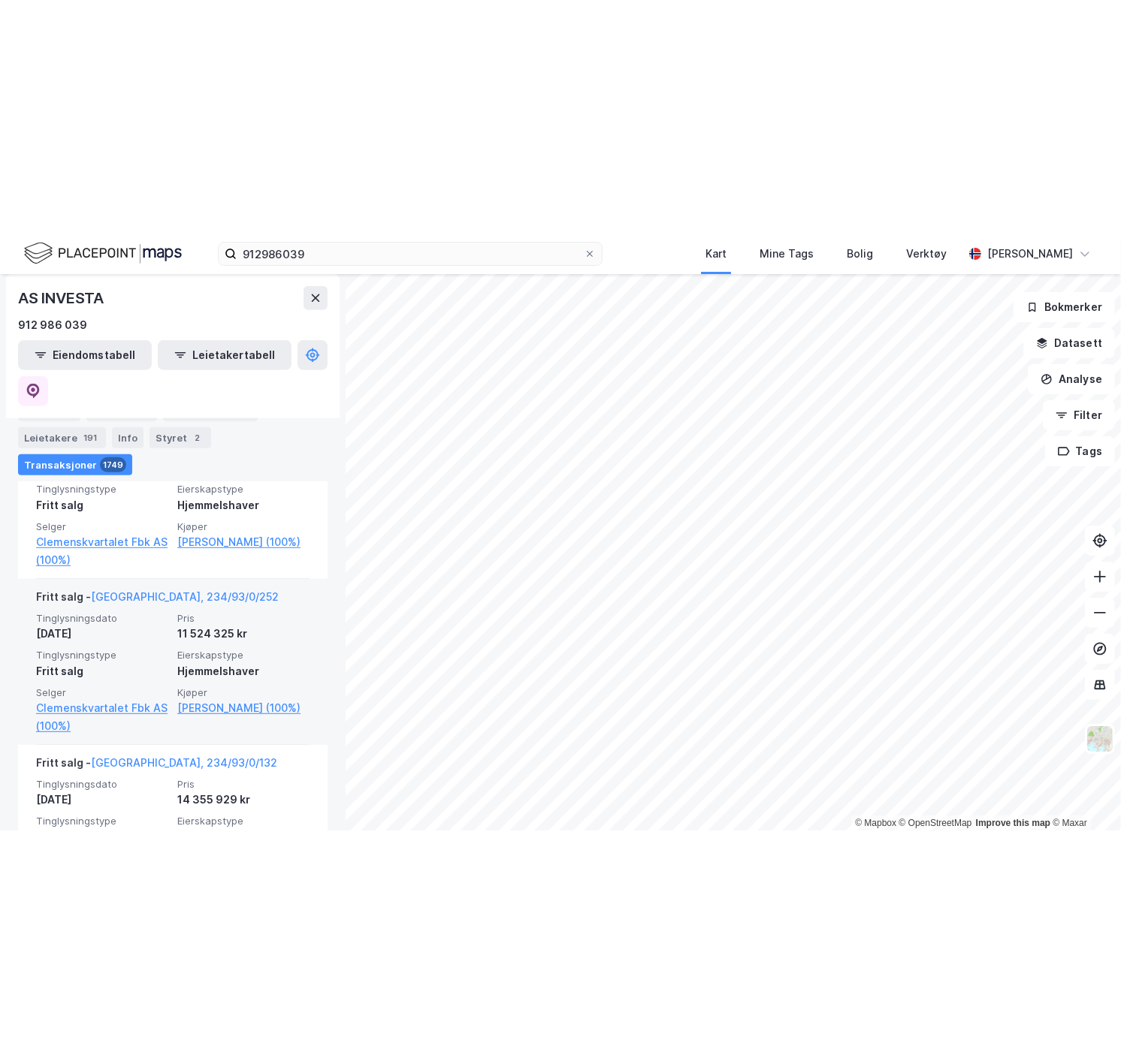
scroll to position [10830, 0]
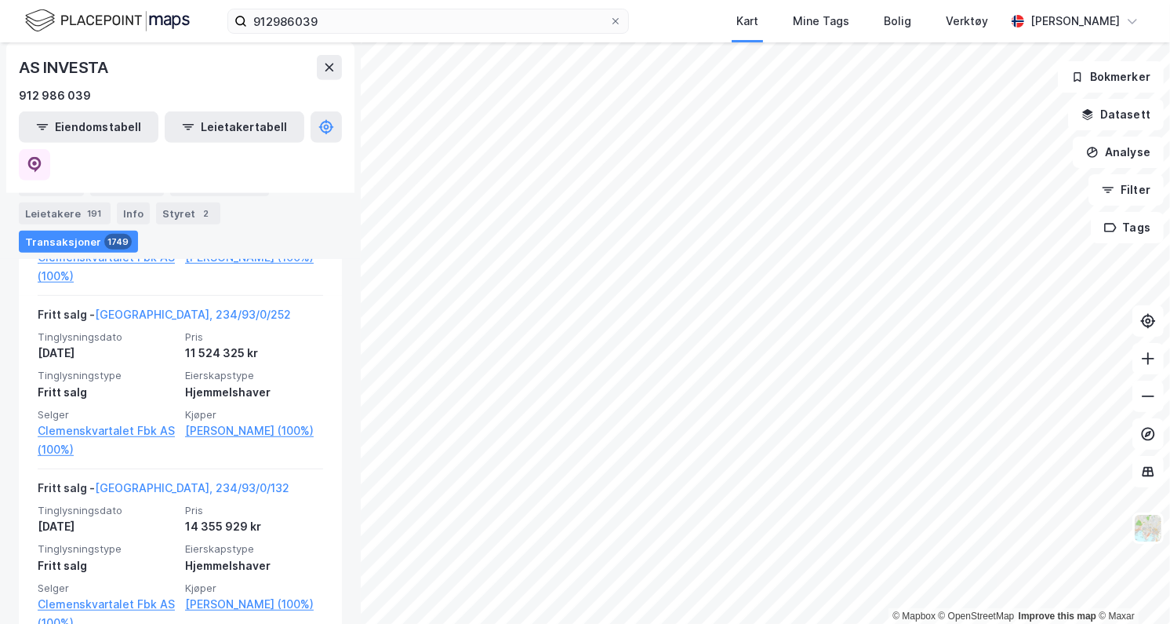
click at [461, 623] on html "912986039 Kart Mine Tags Bolig Verktøy Terese Sørli © Mapbox © OpenStreetMap Im…" at bounding box center [585, 312] width 1170 height 624
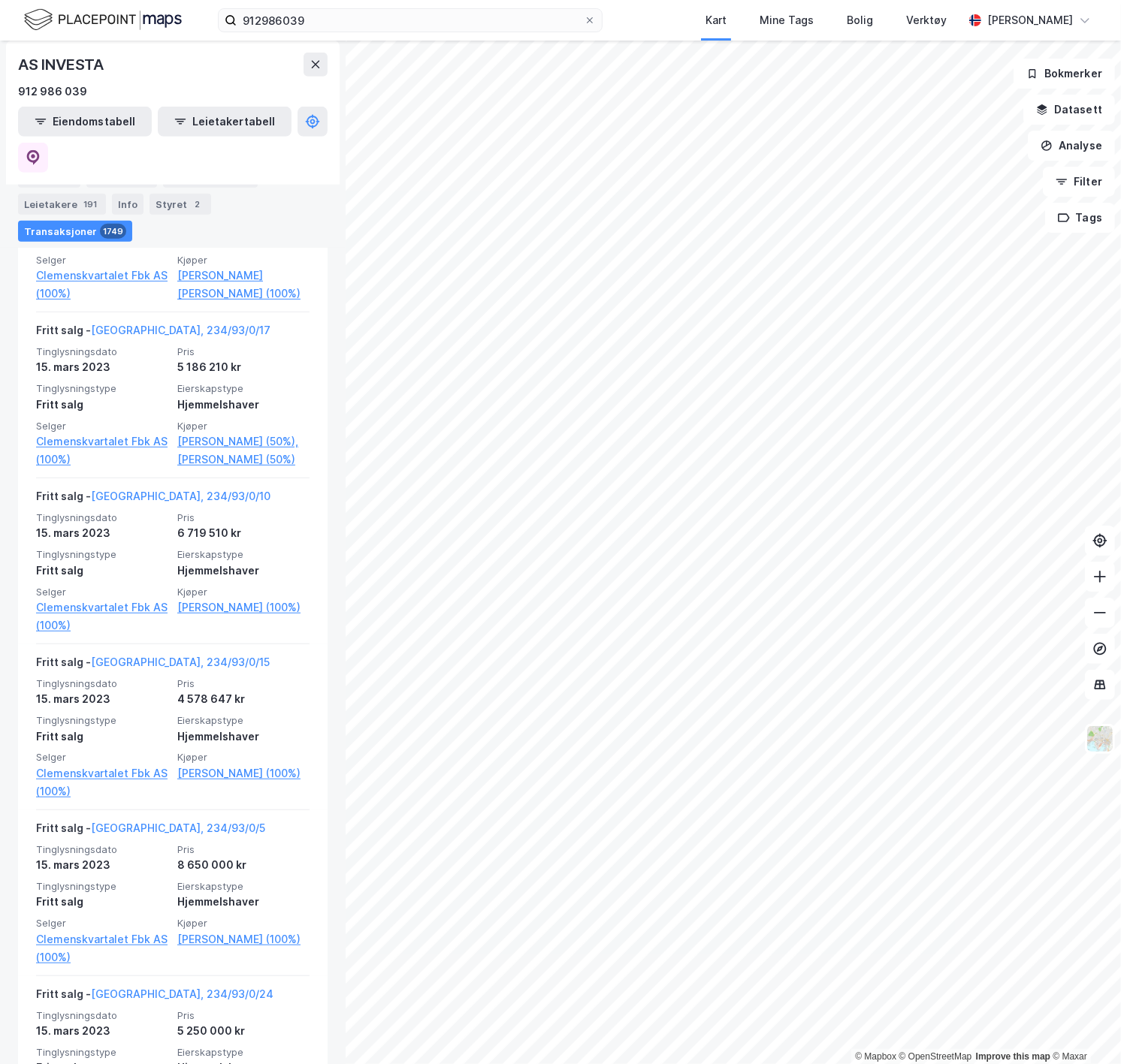
scroll to position [51355, 0]
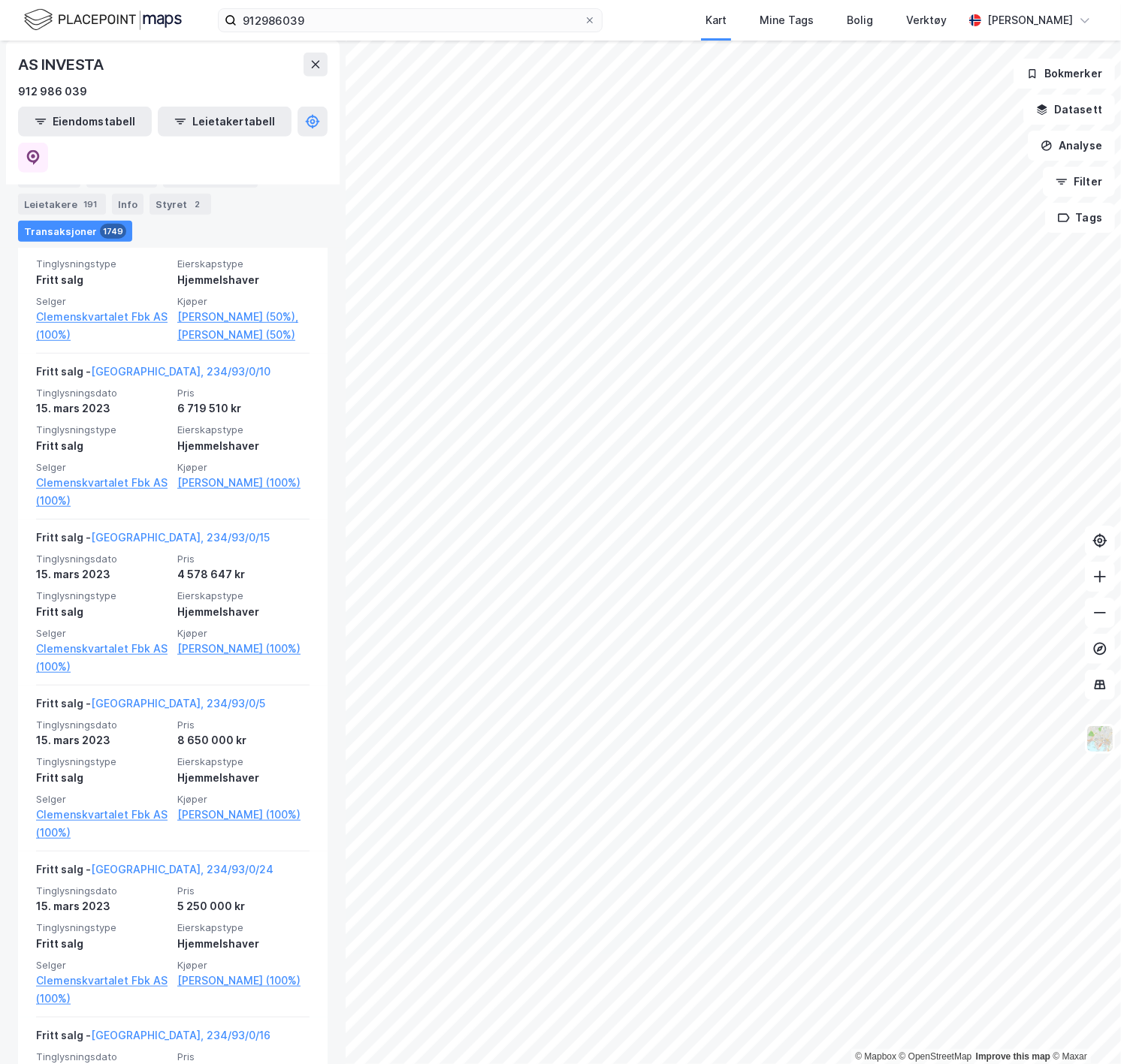
drag, startPoint x: 332, startPoint y: 954, endPoint x: 336, endPoint y: 1026, distance: 72.1
click at [333, 597] on div "AS INVESTA 912 986 039 Eiendomstabell Leietakertabell Eiendommer : 63 Leide lok…" at bounding box center [172, 552] width 346 height 1024
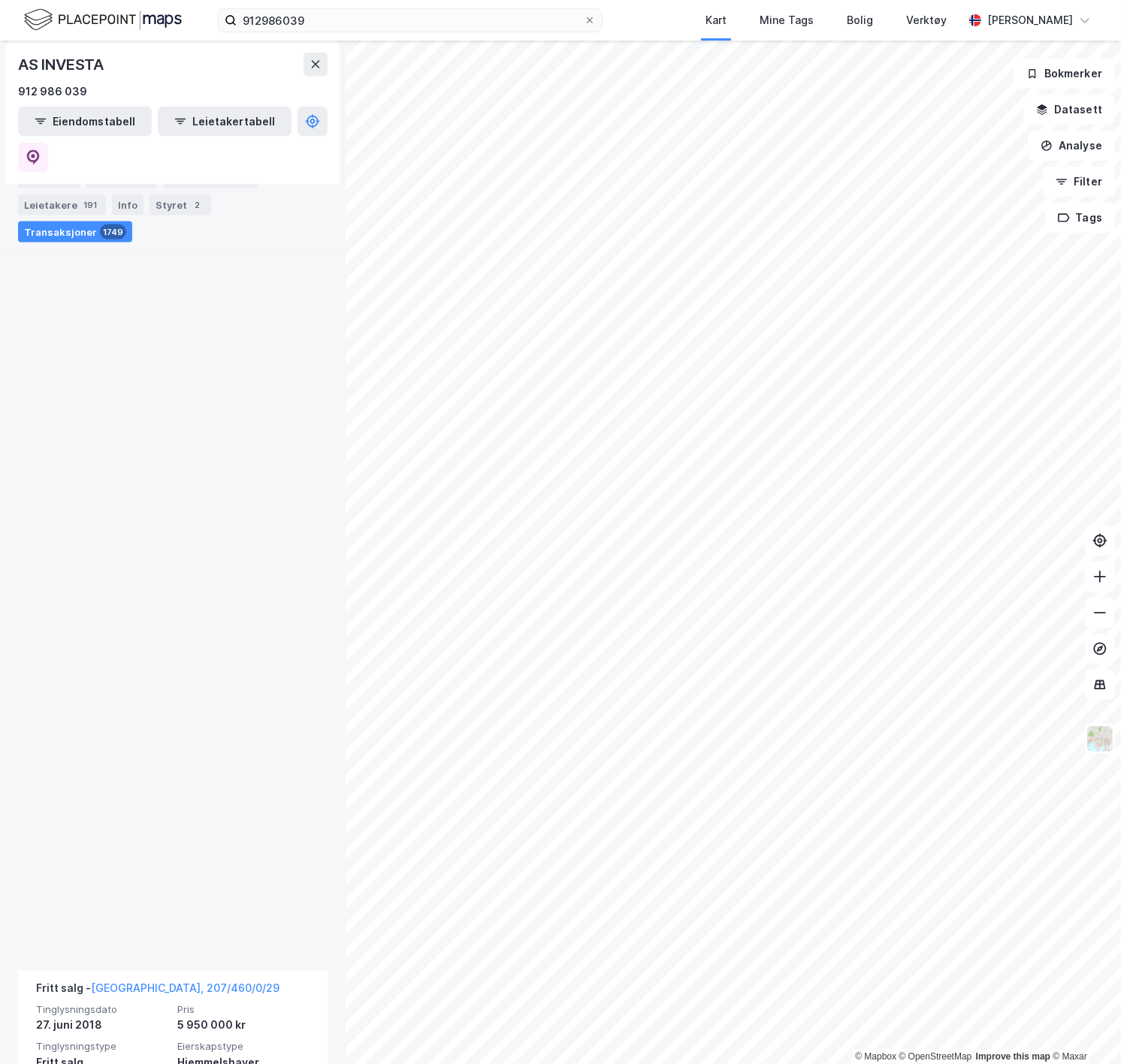
scroll to position [180175, 0]
